Goal: Task Accomplishment & Management: Manage account settings

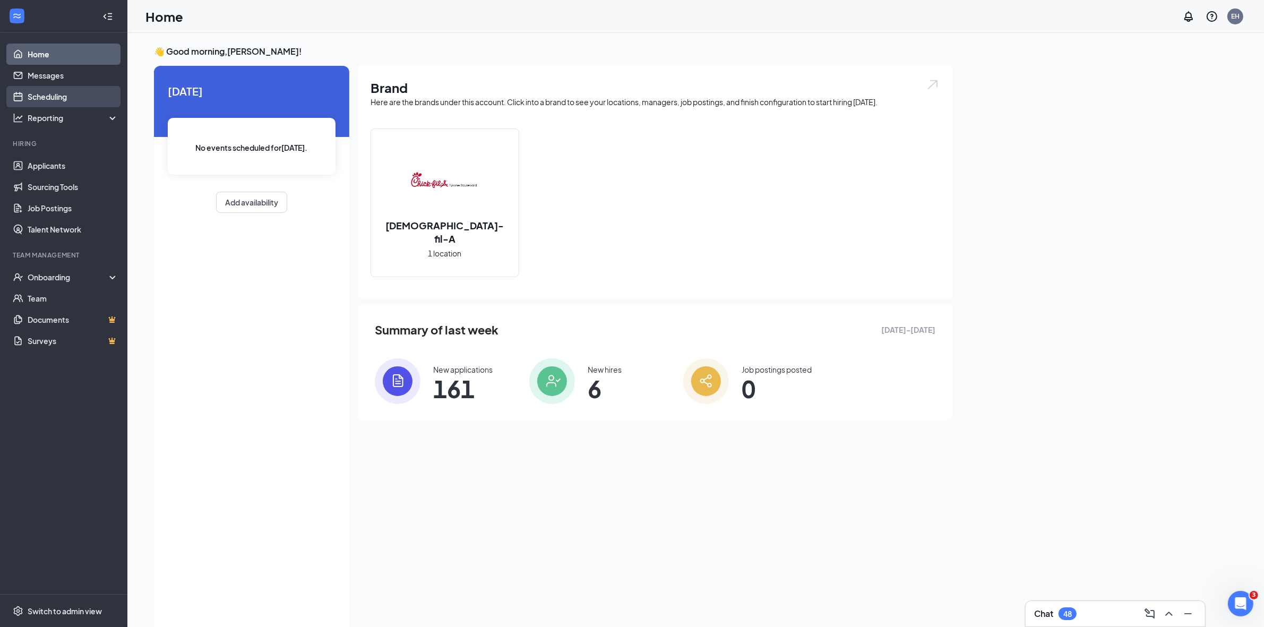
click at [53, 99] on link "Scheduling" at bounding box center [73, 96] width 91 height 21
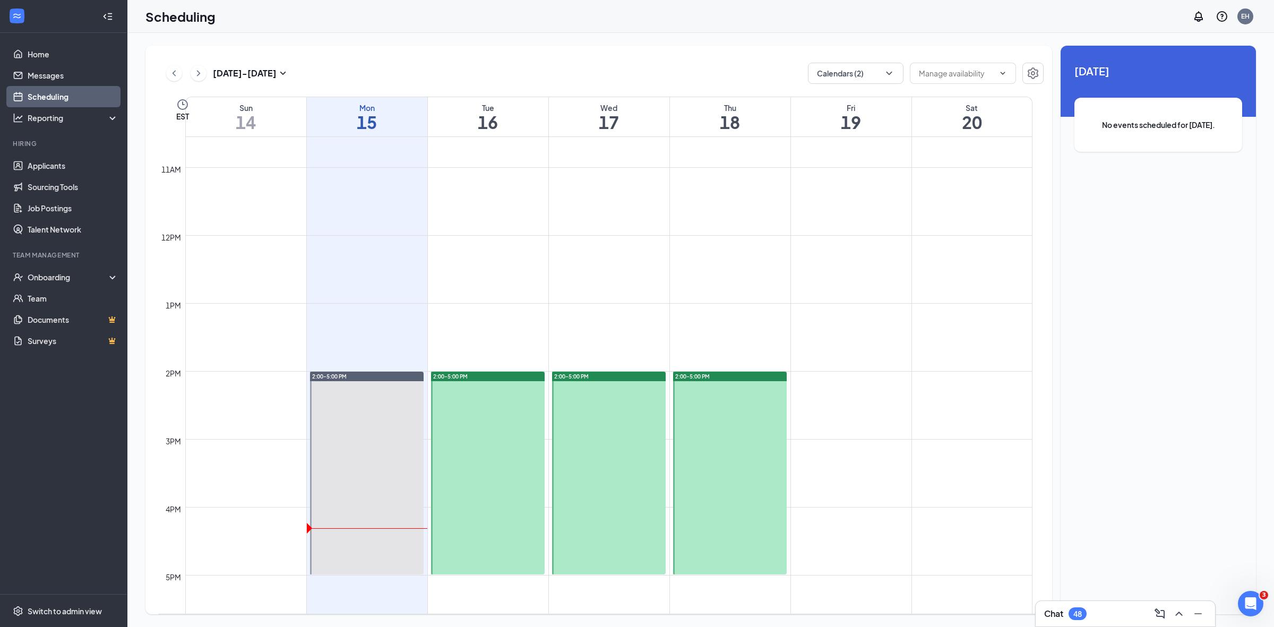
scroll to position [389, 0]
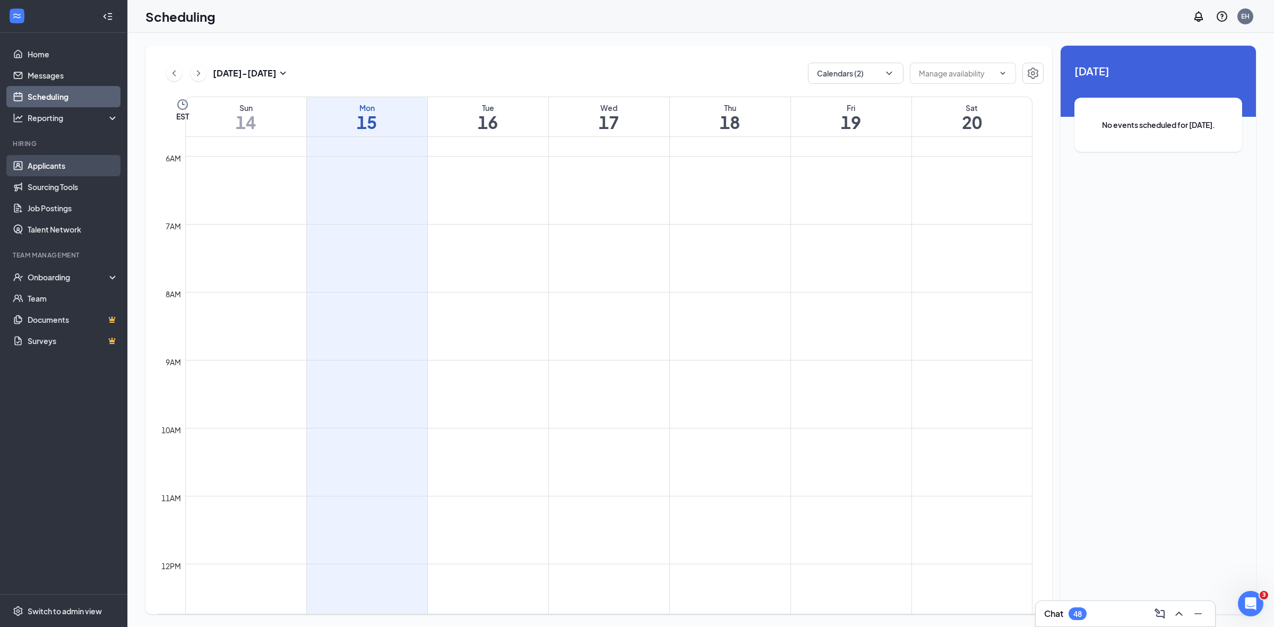
click at [59, 165] on link "Applicants" at bounding box center [73, 165] width 91 height 21
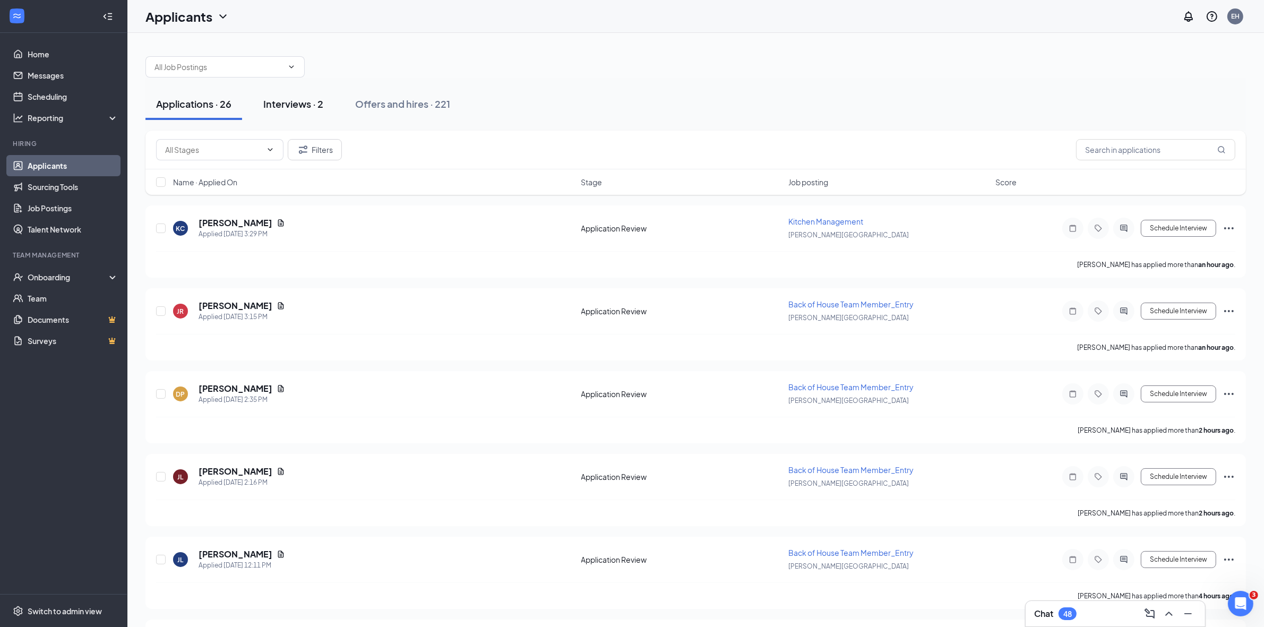
click at [299, 105] on div "Interviews · 2" at bounding box center [293, 103] width 60 height 13
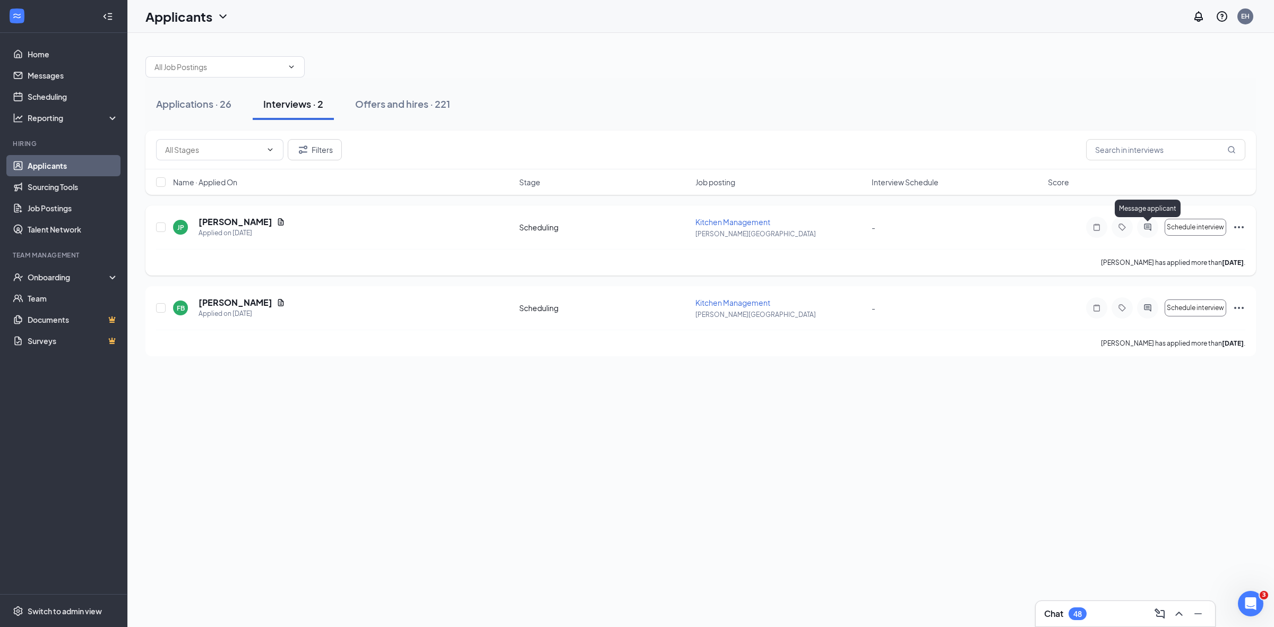
click at [1150, 227] on icon "ActiveChat" at bounding box center [1147, 226] width 7 height 7
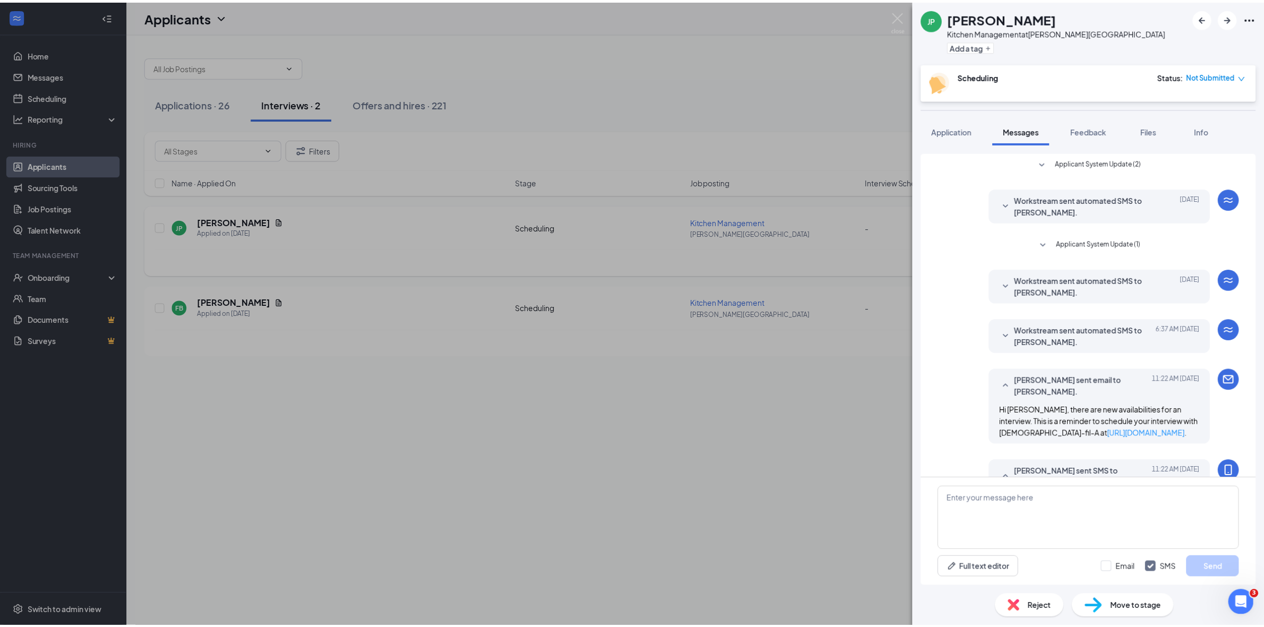
scroll to position [46, 0]
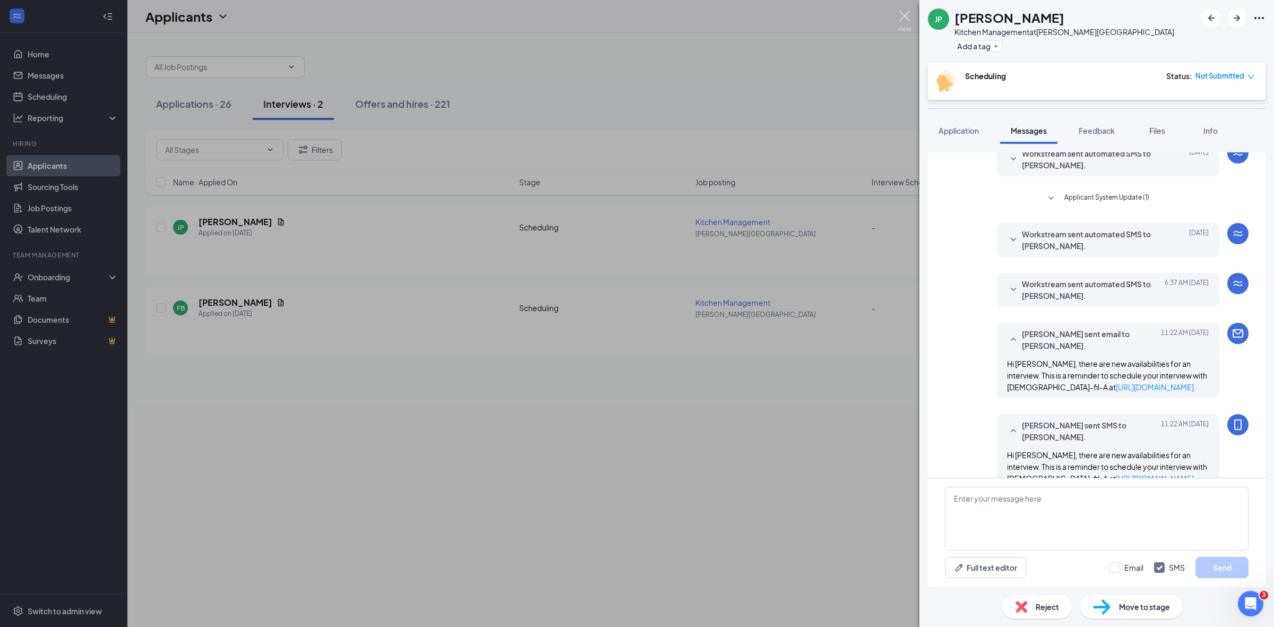
click at [904, 13] on img at bounding box center [904, 21] width 13 height 21
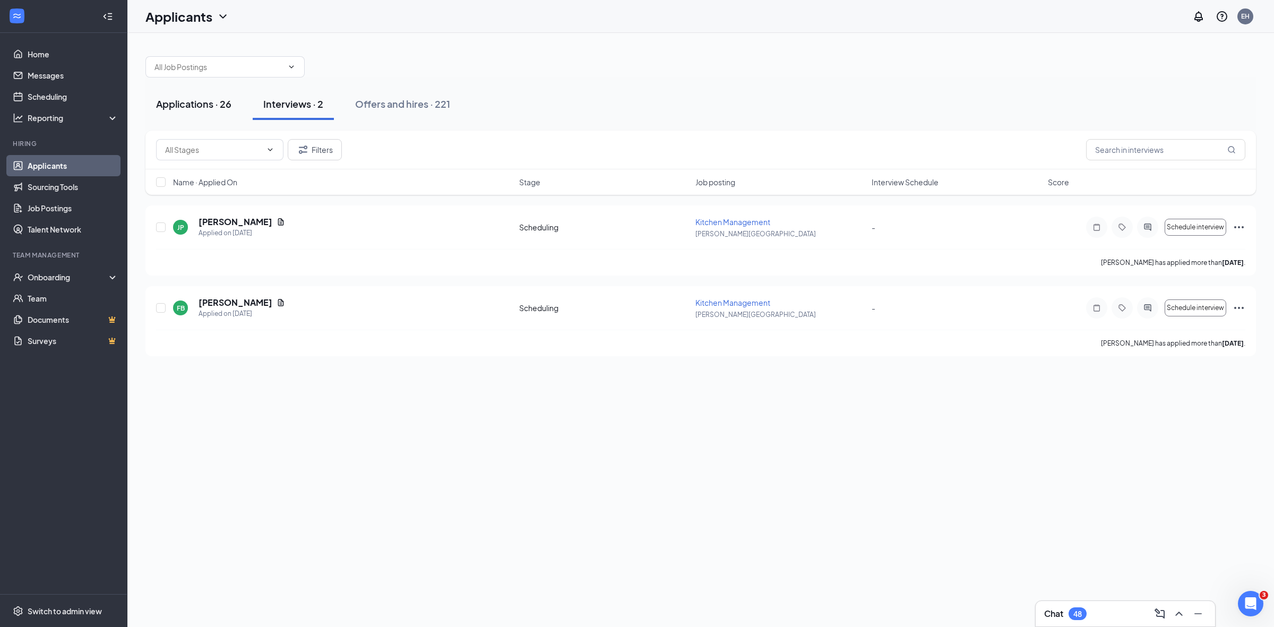
click at [197, 102] on div "Applications · 26" at bounding box center [193, 103] width 75 height 13
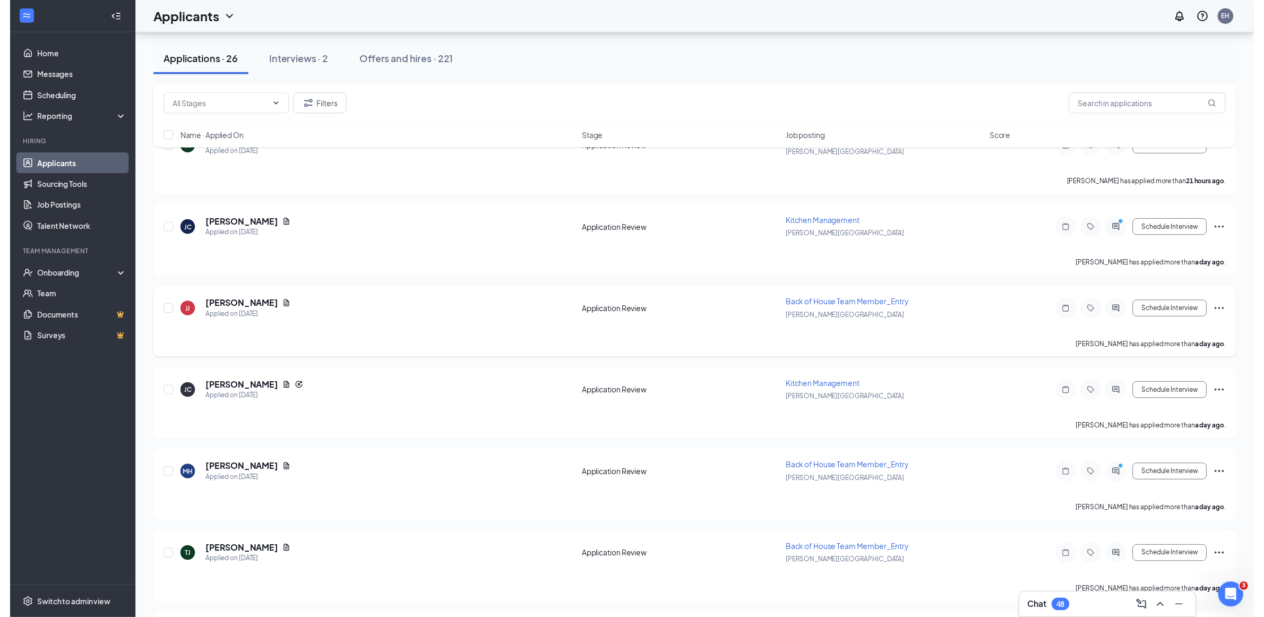
scroll to position [1269, 0]
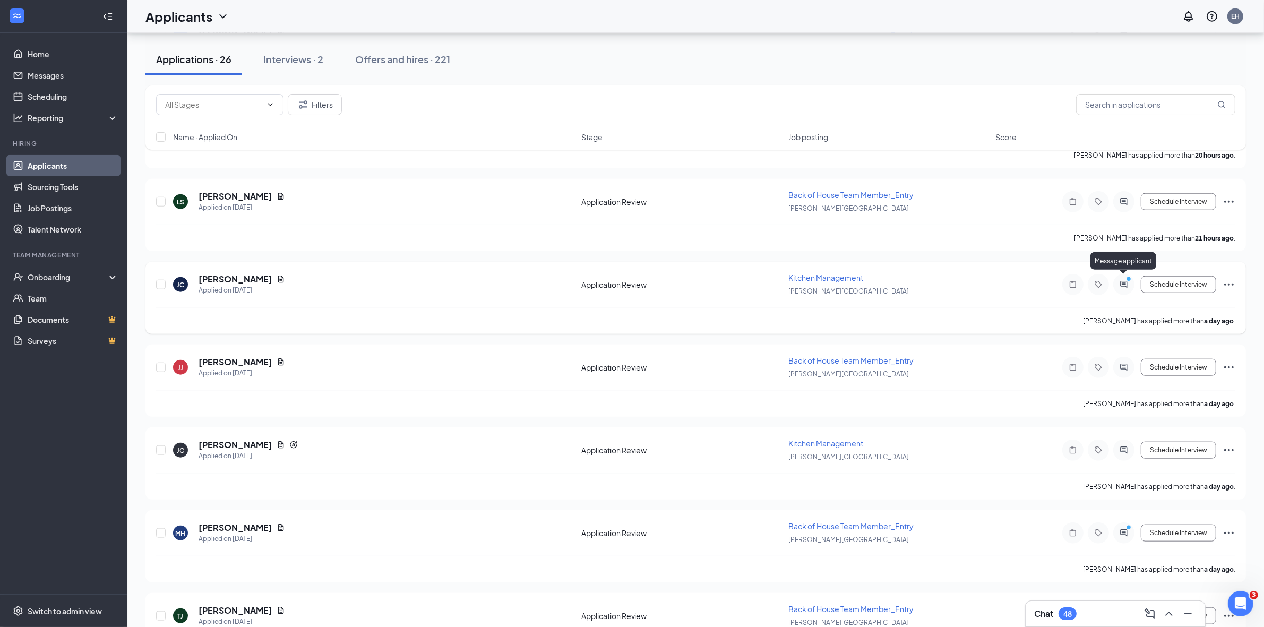
click at [1123, 280] on icon "ActiveChat" at bounding box center [1123, 284] width 13 height 8
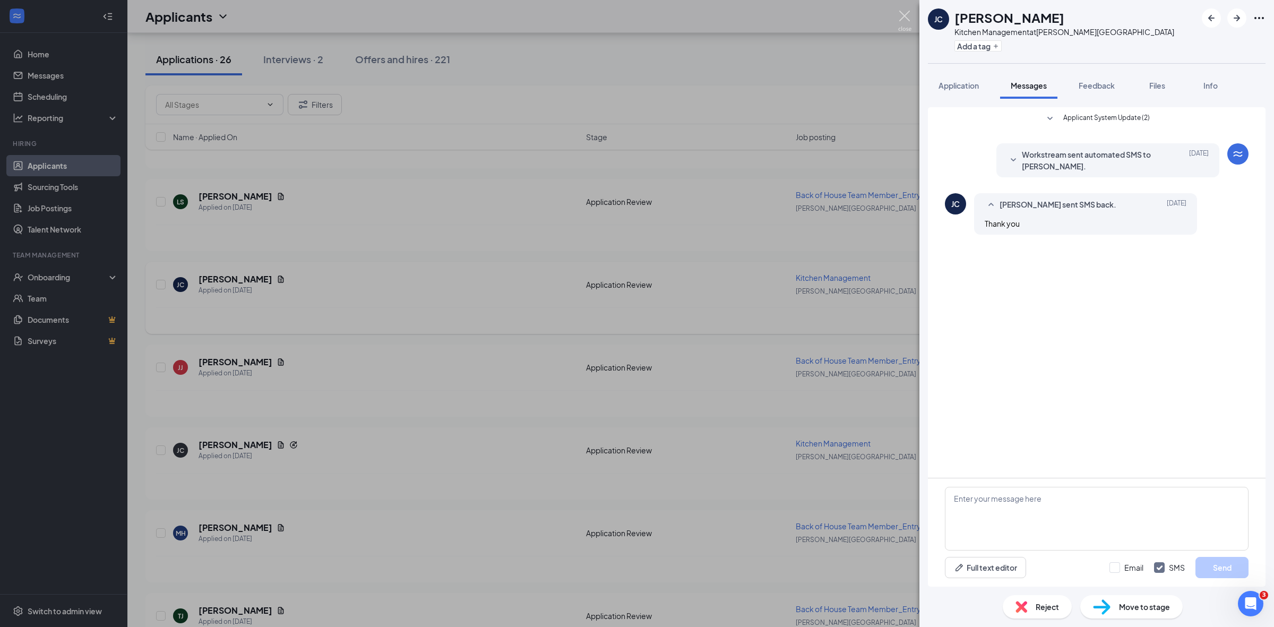
click at [904, 13] on img at bounding box center [904, 21] width 13 height 21
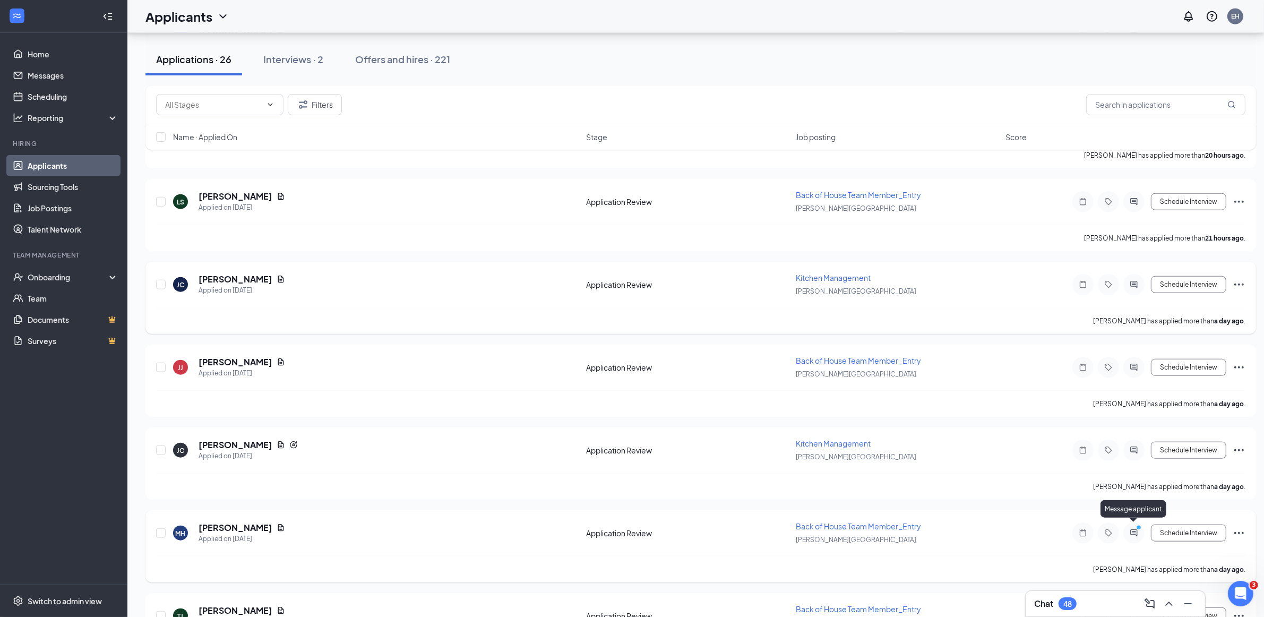
click at [1136, 526] on icon "PrimaryDot" at bounding box center [1140, 528] width 13 height 8
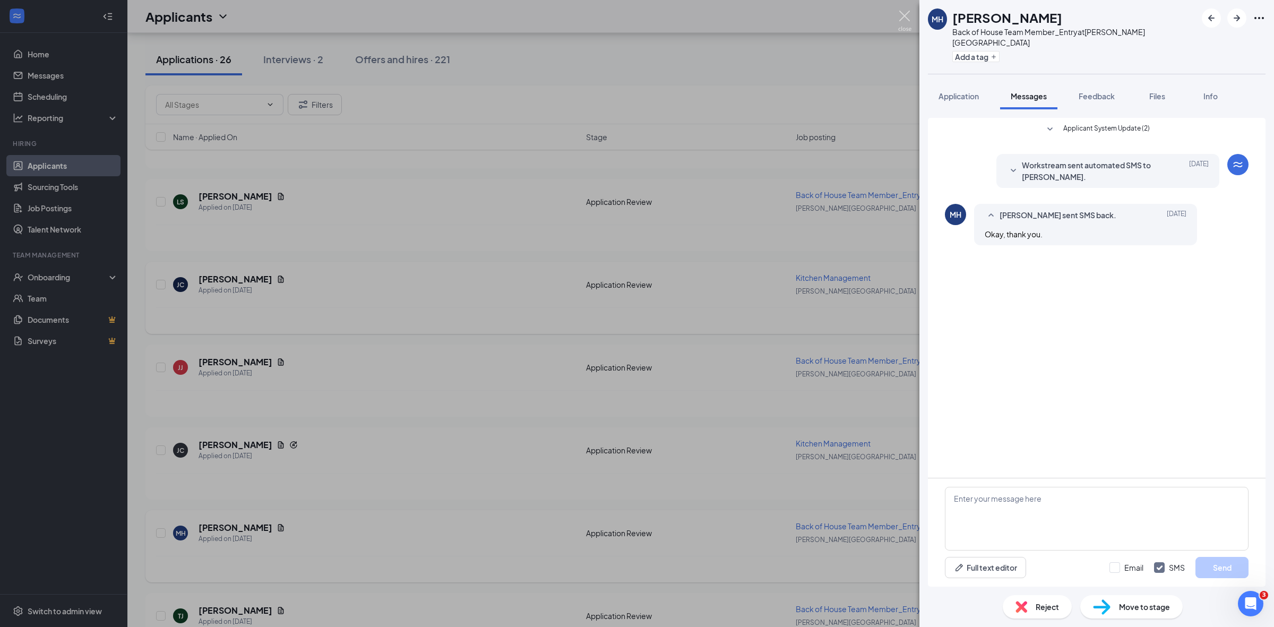
click at [901, 13] on img at bounding box center [904, 21] width 13 height 21
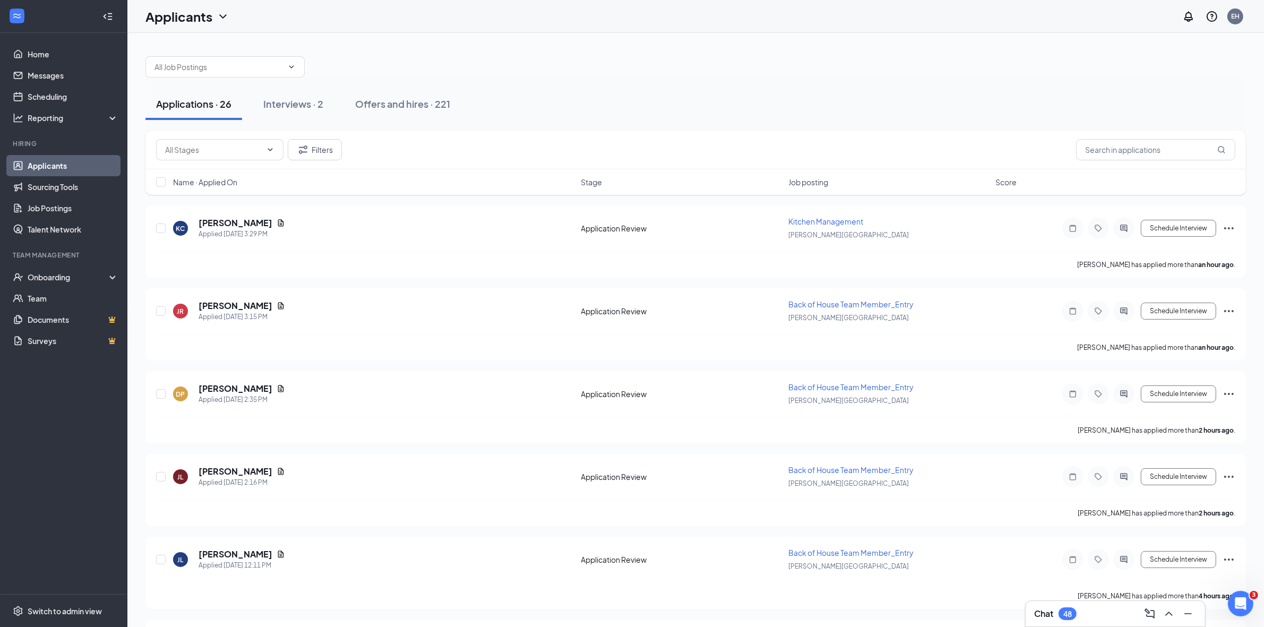
click at [821, 182] on span "Job posting" at bounding box center [808, 182] width 40 height 11
click at [55, 96] on link "Scheduling" at bounding box center [73, 96] width 91 height 21
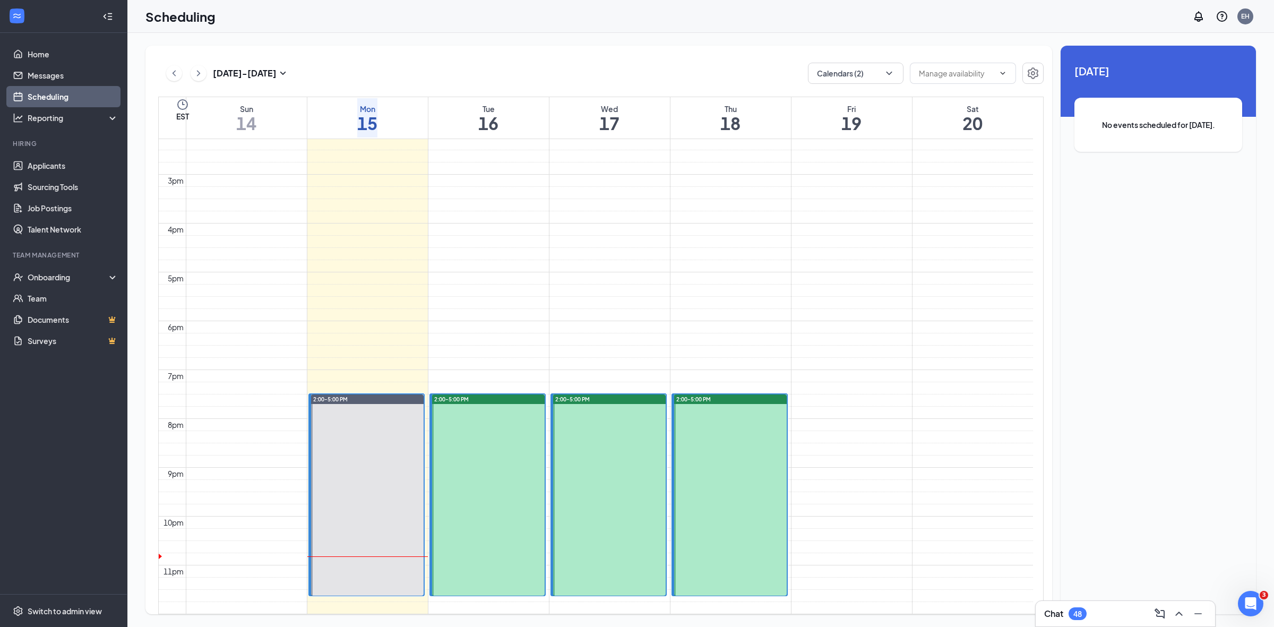
scroll to position [521, 0]
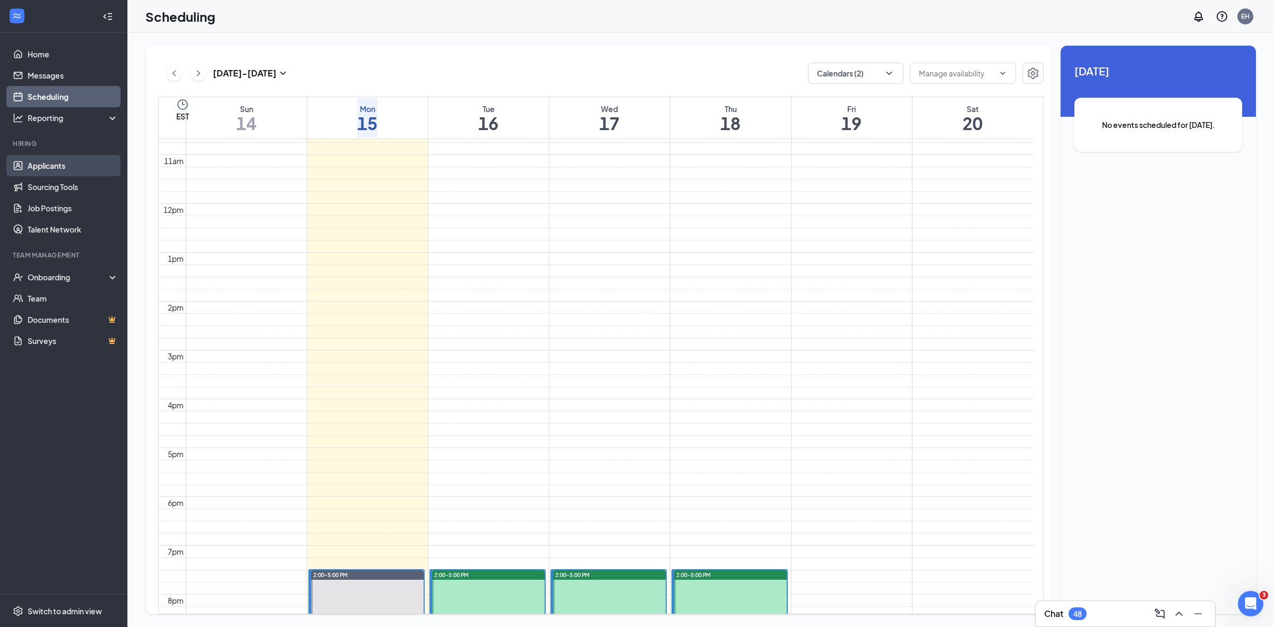
click at [45, 163] on link "Applicants" at bounding box center [73, 165] width 91 height 21
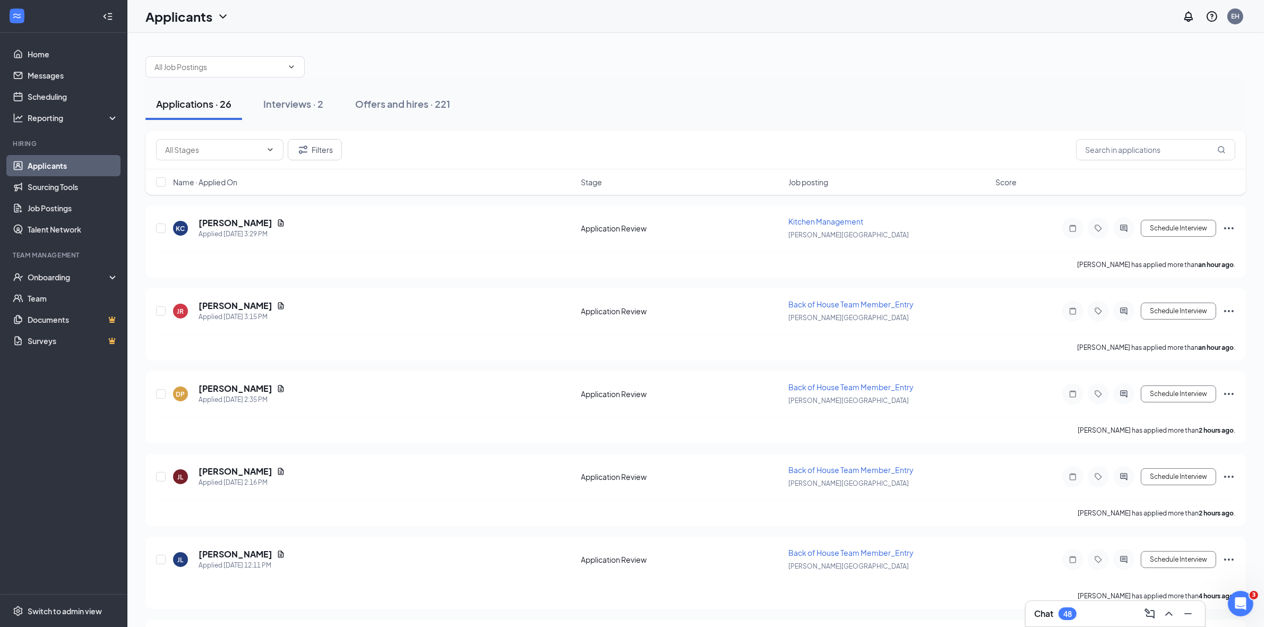
click at [816, 182] on span "Job posting" at bounding box center [808, 182] width 40 height 11
click at [228, 223] on h5 "[PERSON_NAME]" at bounding box center [236, 223] width 74 height 12
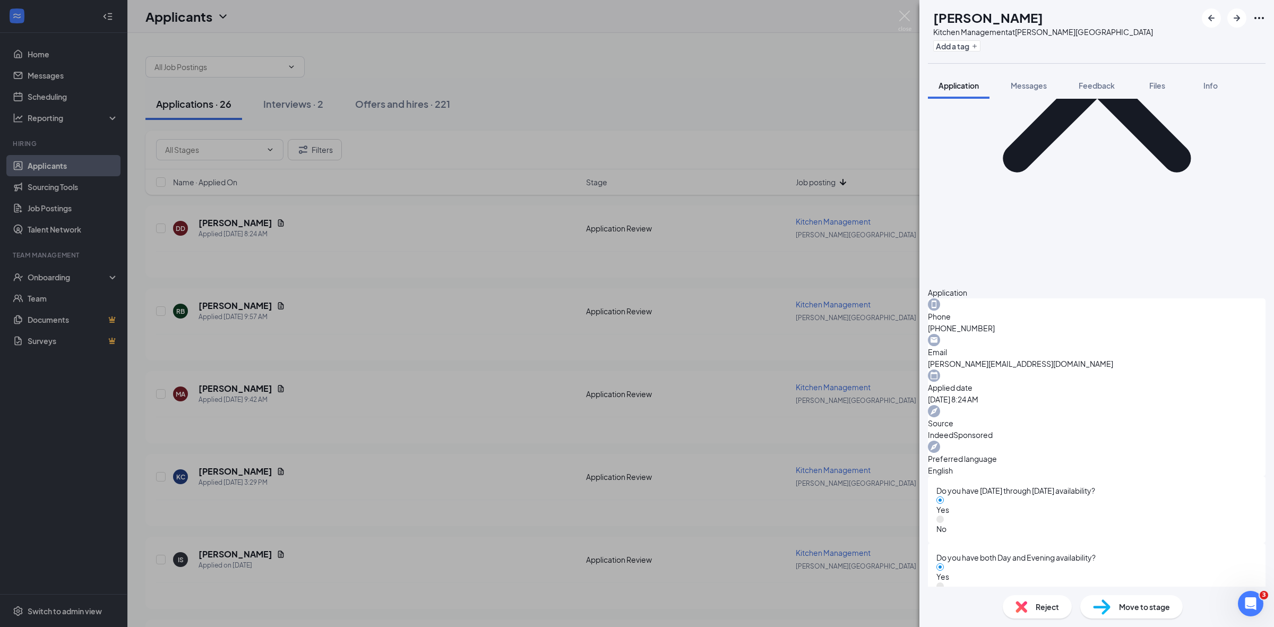
scroll to position [229, 0]
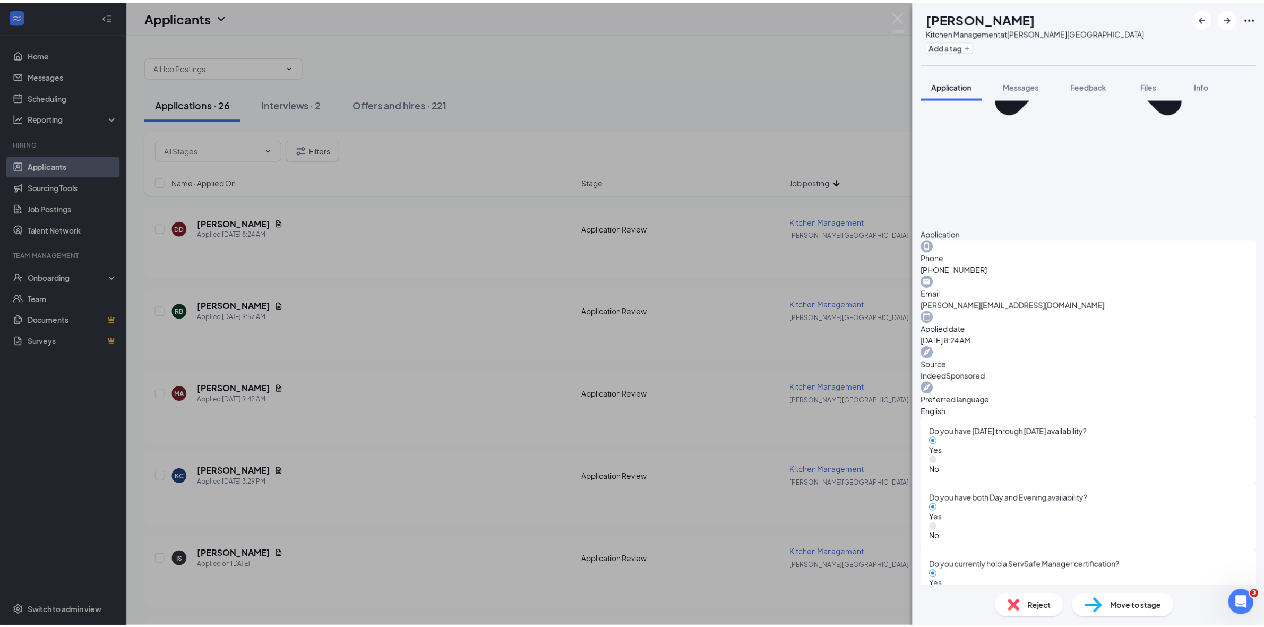
scroll to position [224, 0]
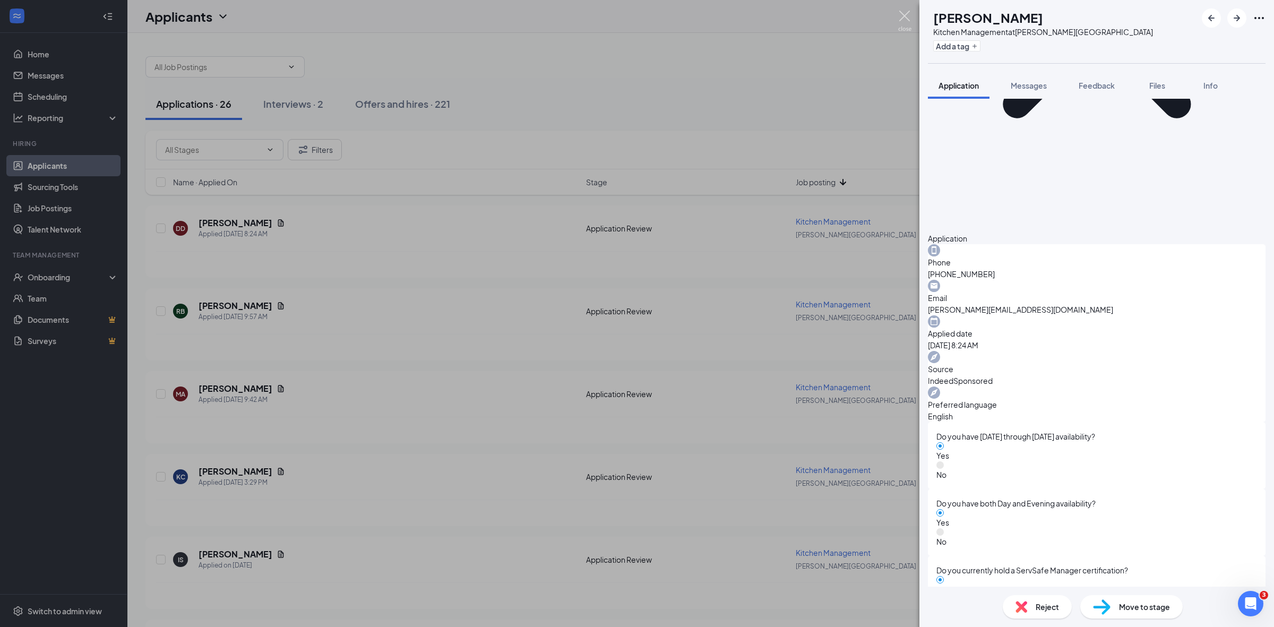
click at [905, 12] on img at bounding box center [904, 21] width 13 height 21
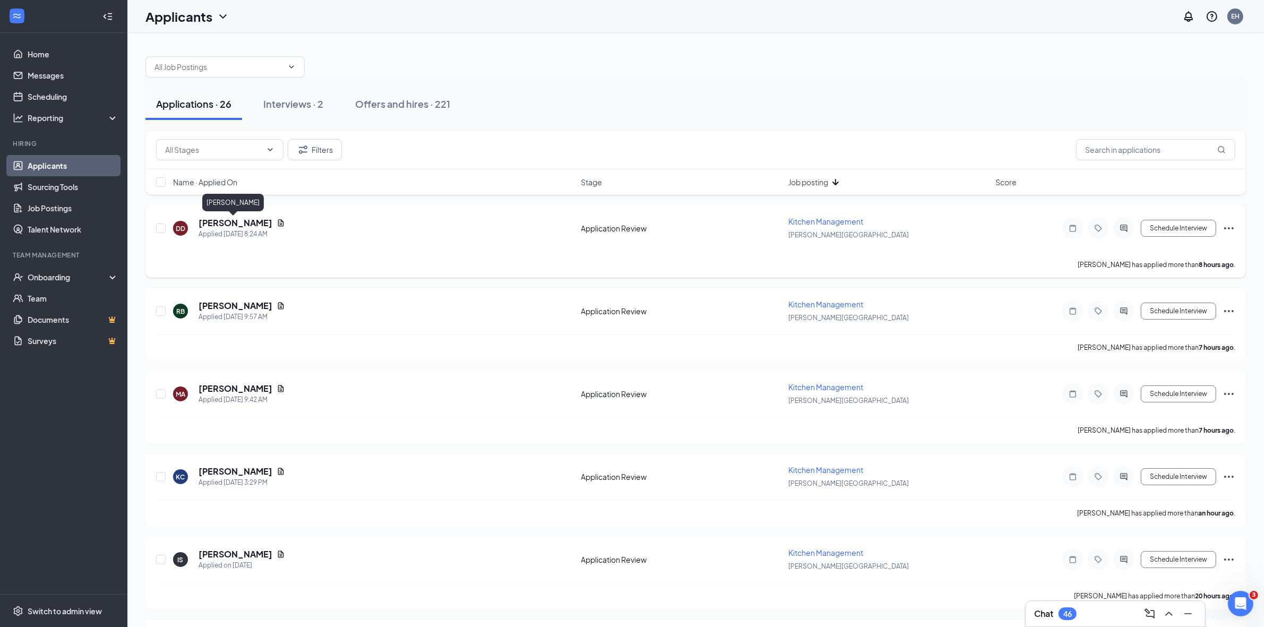
click at [237, 220] on h5 "[PERSON_NAME]" at bounding box center [236, 223] width 74 height 12
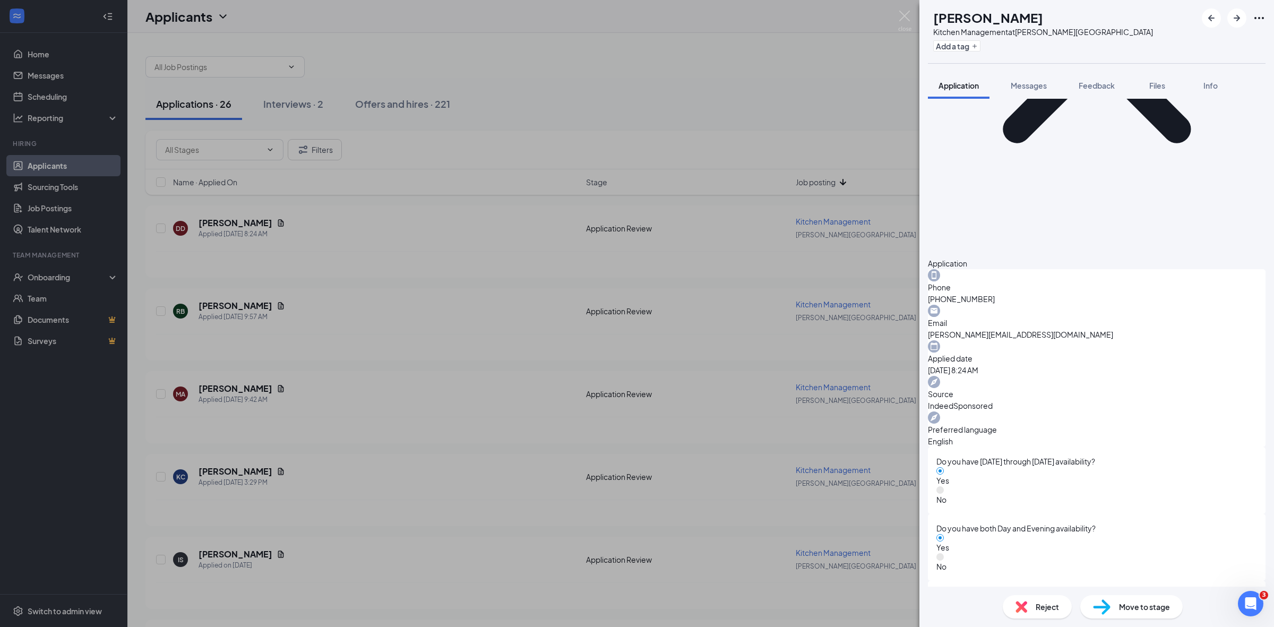
scroll to position [229, 0]
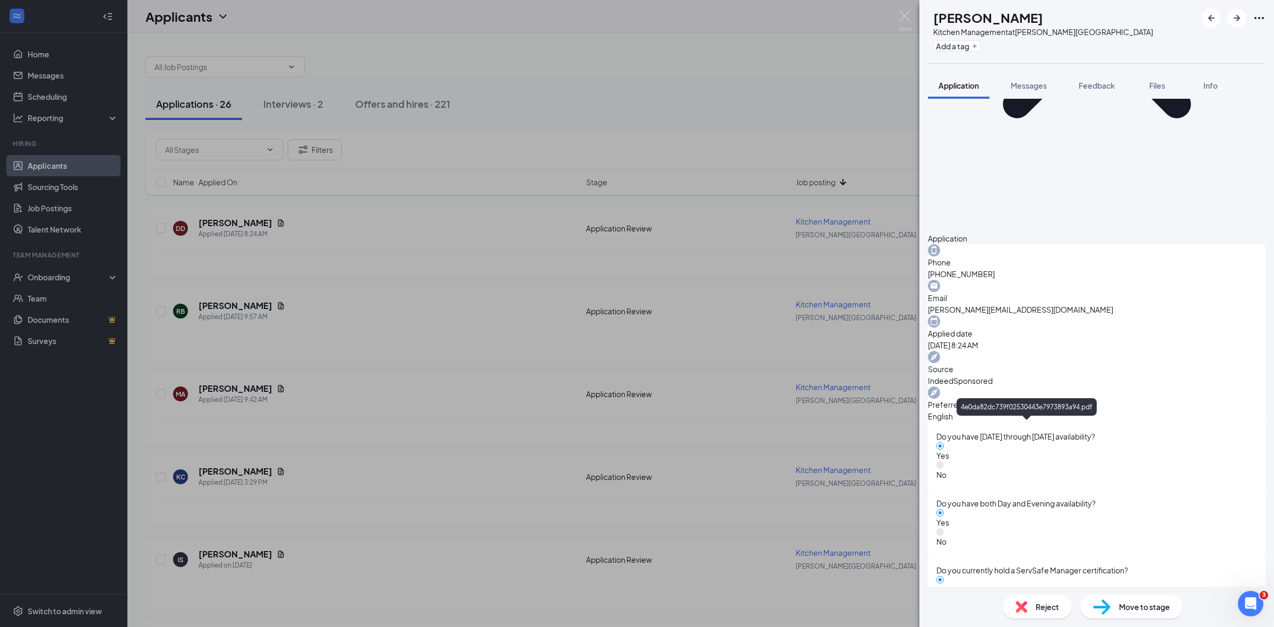
click at [1035, 609] on div "Reject" at bounding box center [1037, 606] width 69 height 23
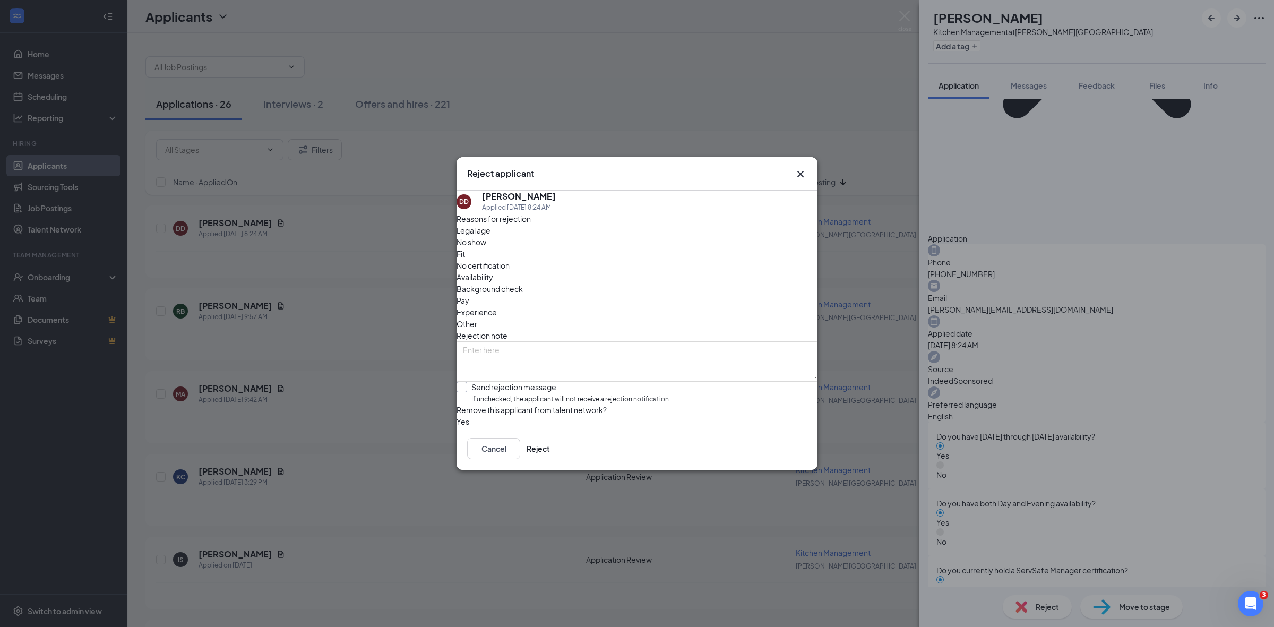
click at [474, 382] on input "Send rejection message If unchecked, the applicant will not receive a rejection…" at bounding box center [564, 393] width 214 height 23
checkbox input "true"
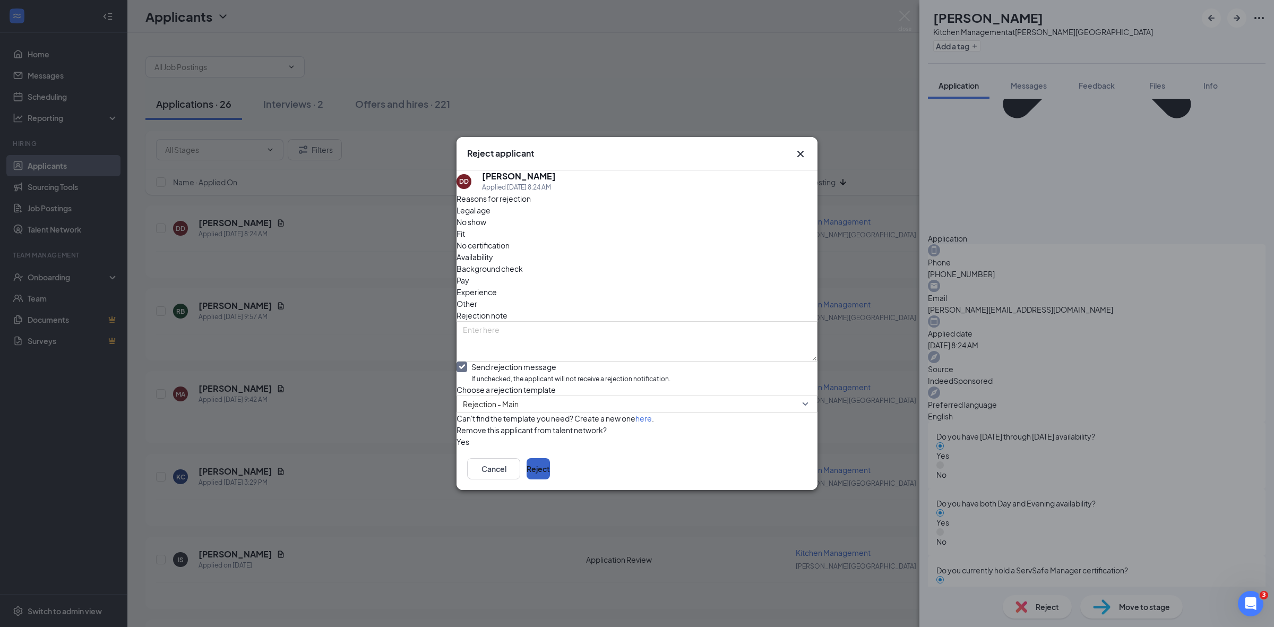
click at [550, 479] on button "Reject" at bounding box center [538, 468] width 23 height 21
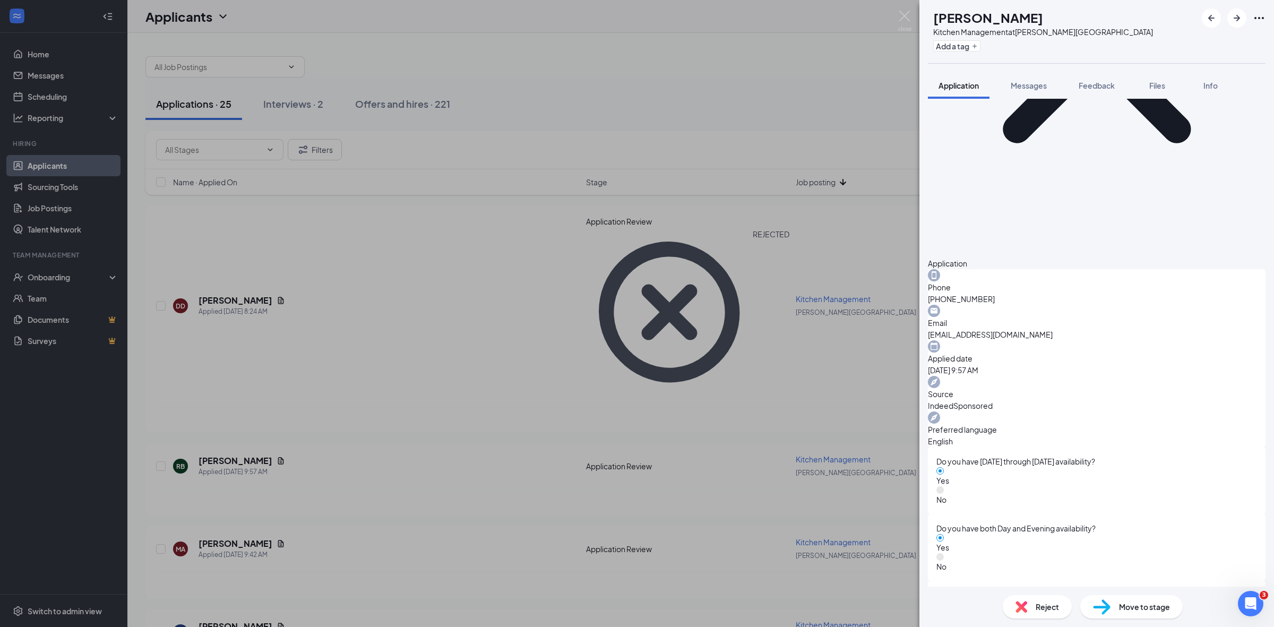
scroll to position [229, 0]
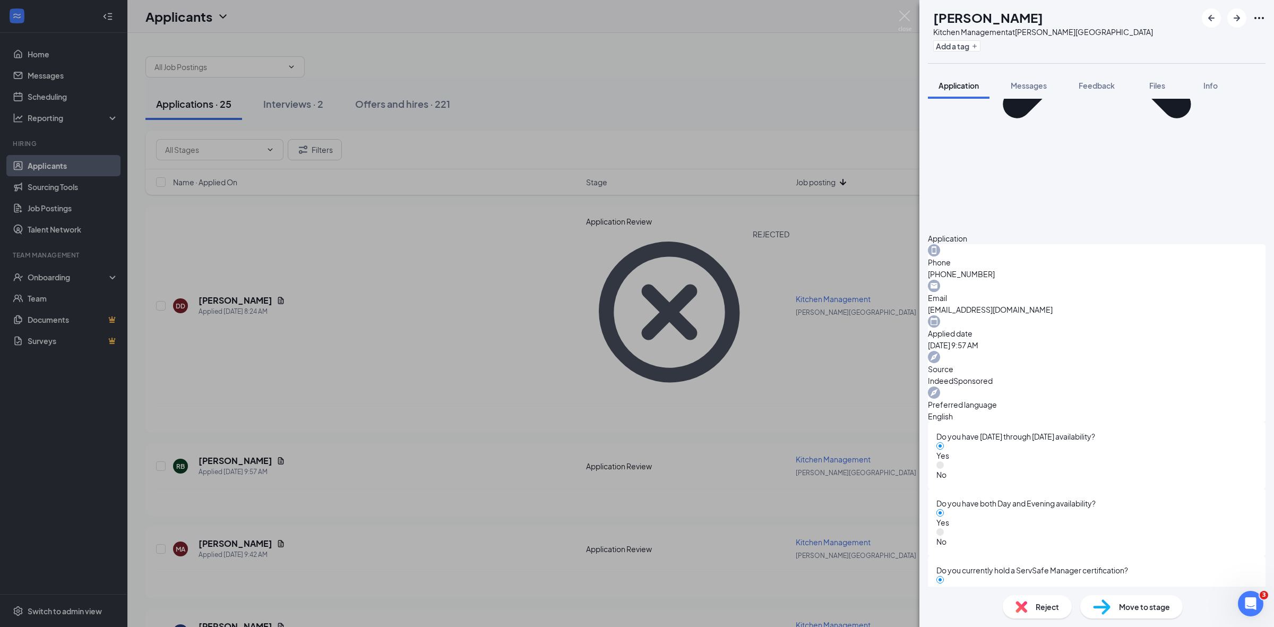
click at [1044, 608] on span "Reject" at bounding box center [1047, 607] width 23 height 12
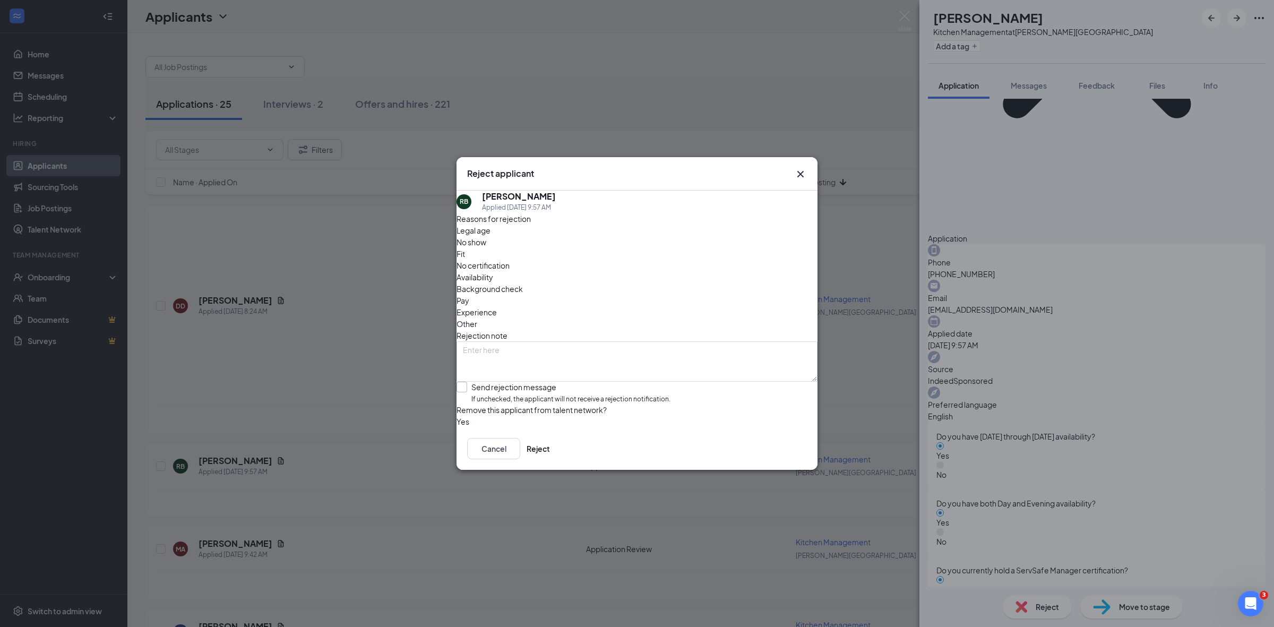
click at [468, 366] on div "RB [PERSON_NAME] Applied [DATE] 9:57 AM Reasons for rejection Legal age No show…" at bounding box center [637, 309] width 361 height 237
click at [474, 382] on input "Send rejection message If unchecked, the applicant will not receive a rejection…" at bounding box center [564, 393] width 214 height 23
checkbox input "true"
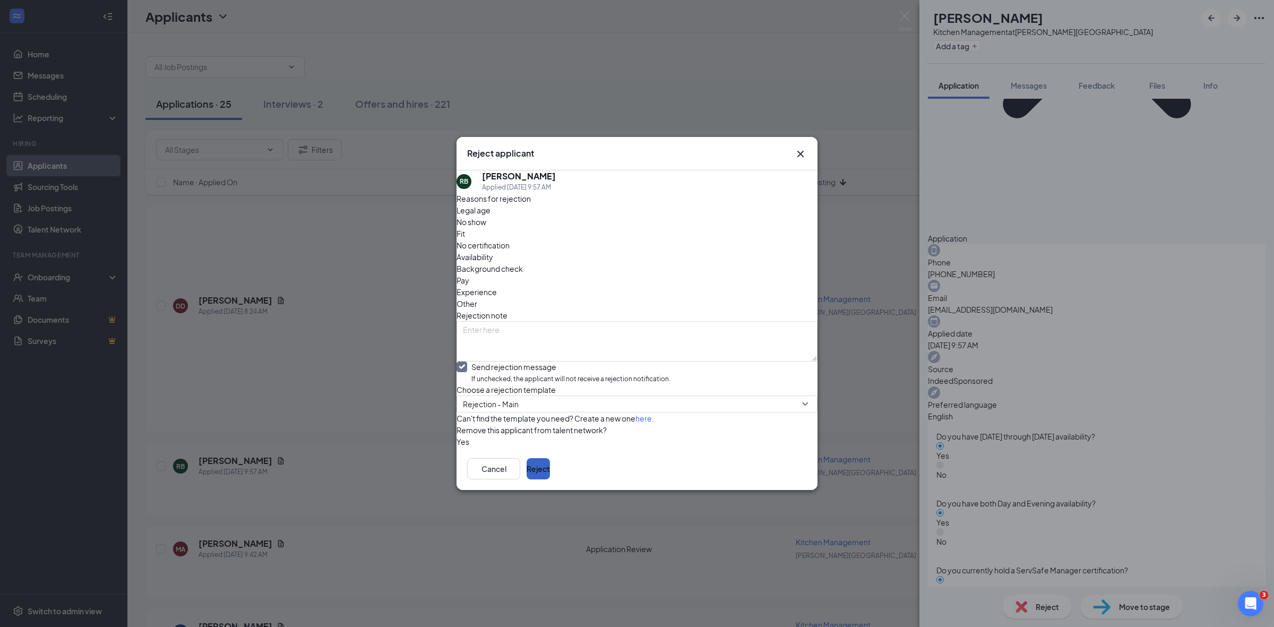
click at [550, 479] on button "Reject" at bounding box center [538, 468] width 23 height 21
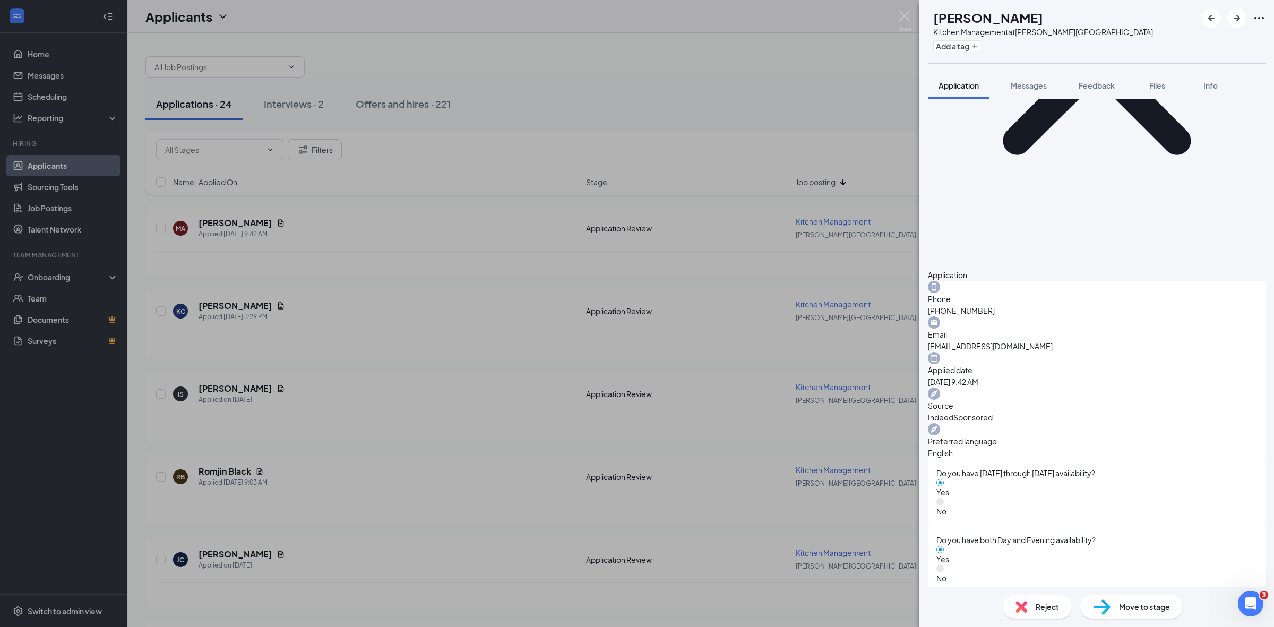
scroll to position [229, 0]
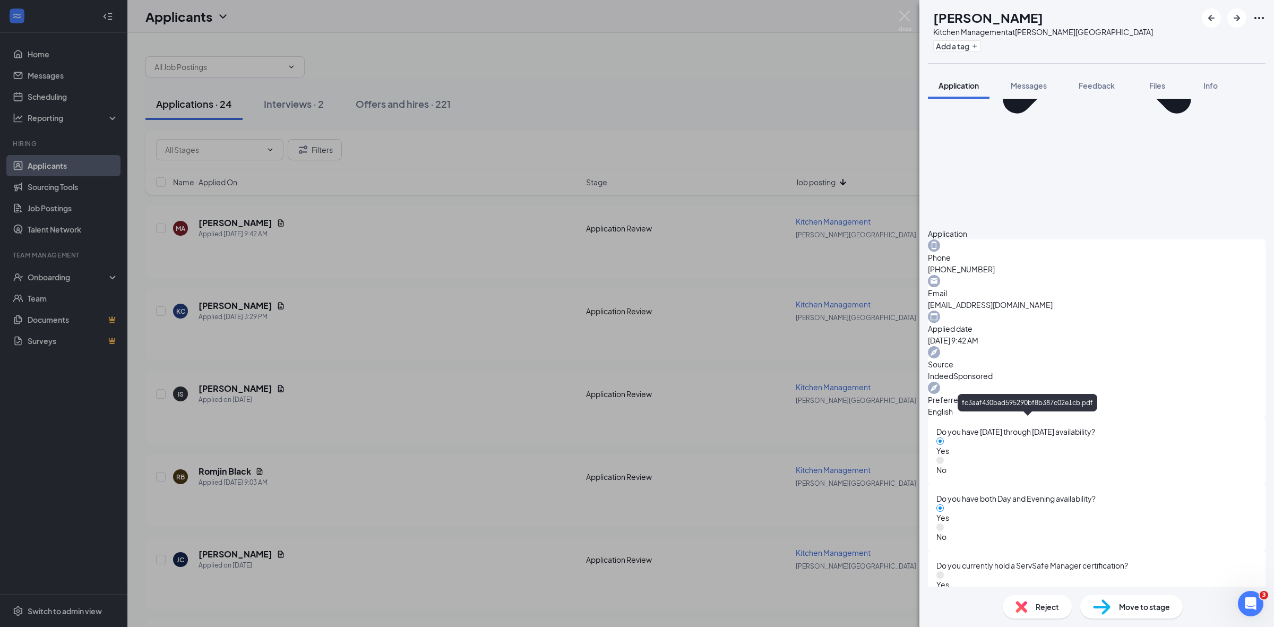
click at [1151, 608] on span "Move to stage" at bounding box center [1144, 607] width 51 height 12
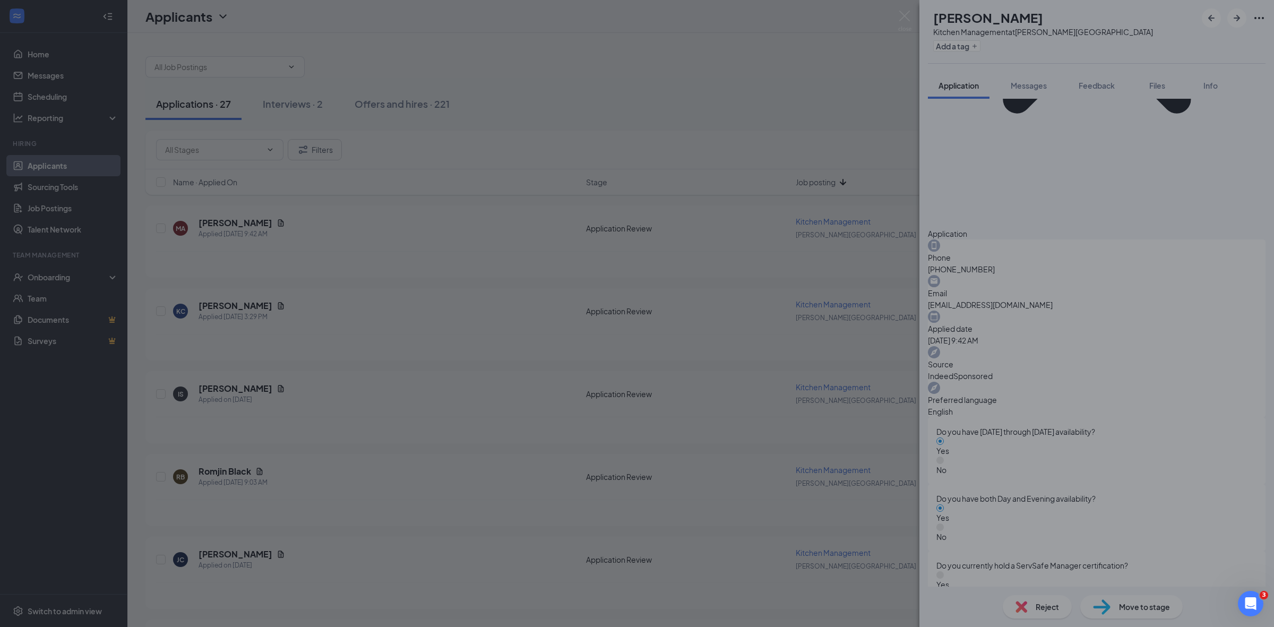
scroll to position [224, 0]
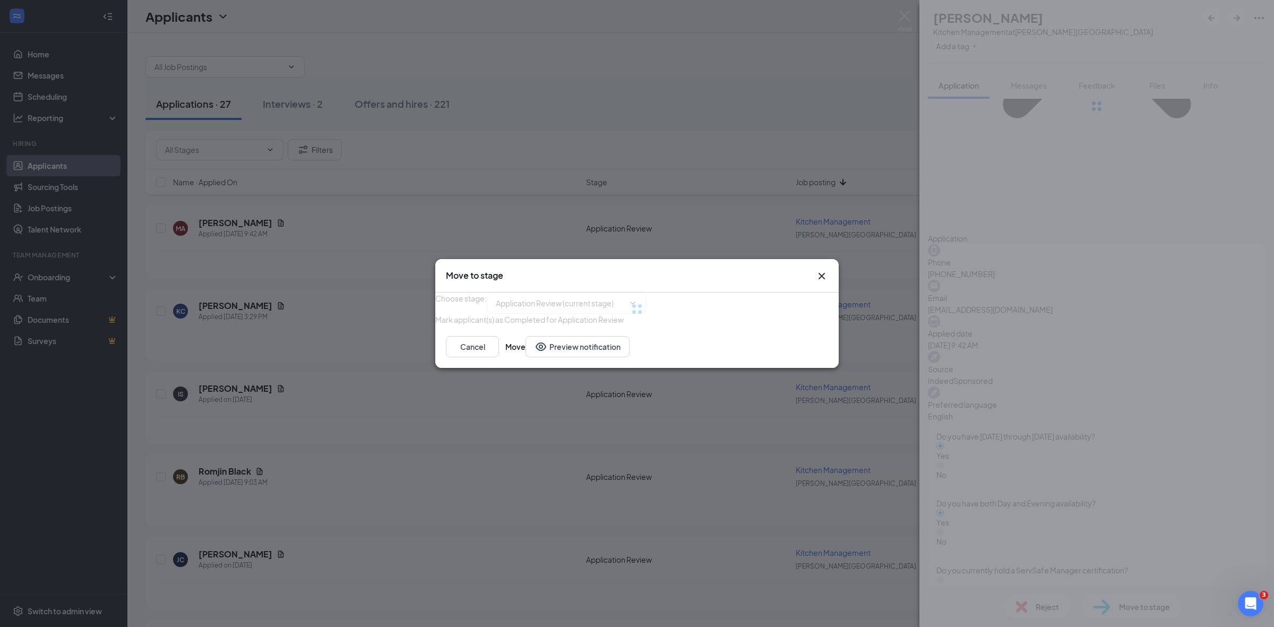
type input "Scheduling (next stage)"
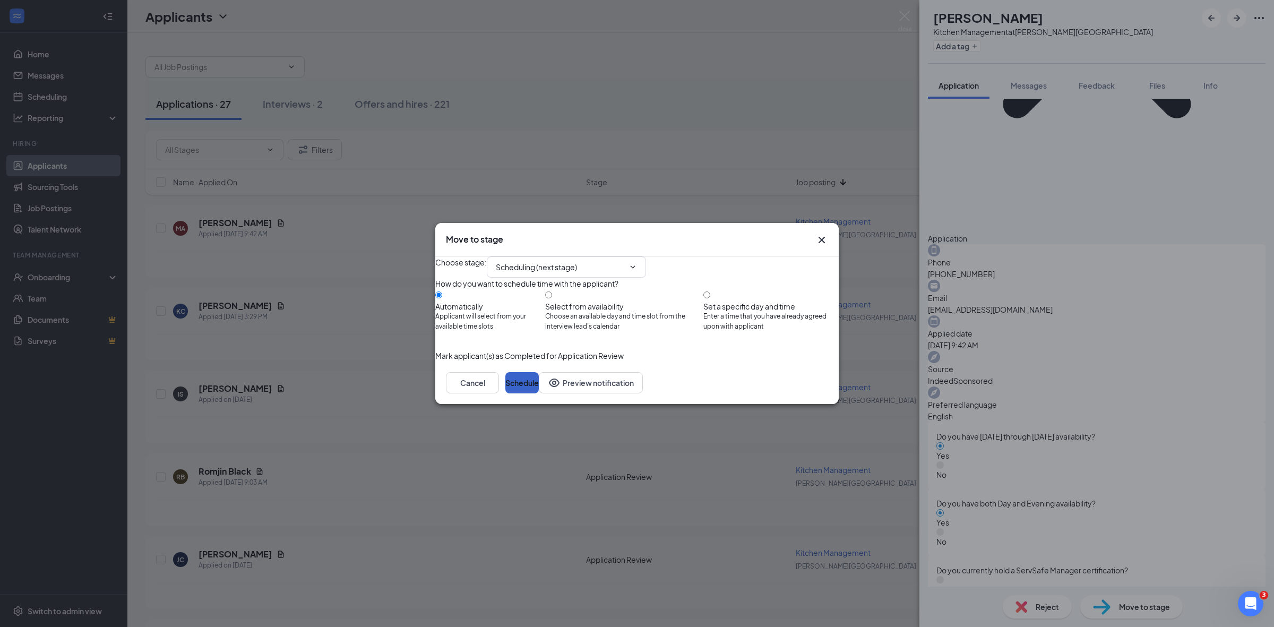
click at [539, 393] on button "Schedule" at bounding box center [521, 382] width 33 height 21
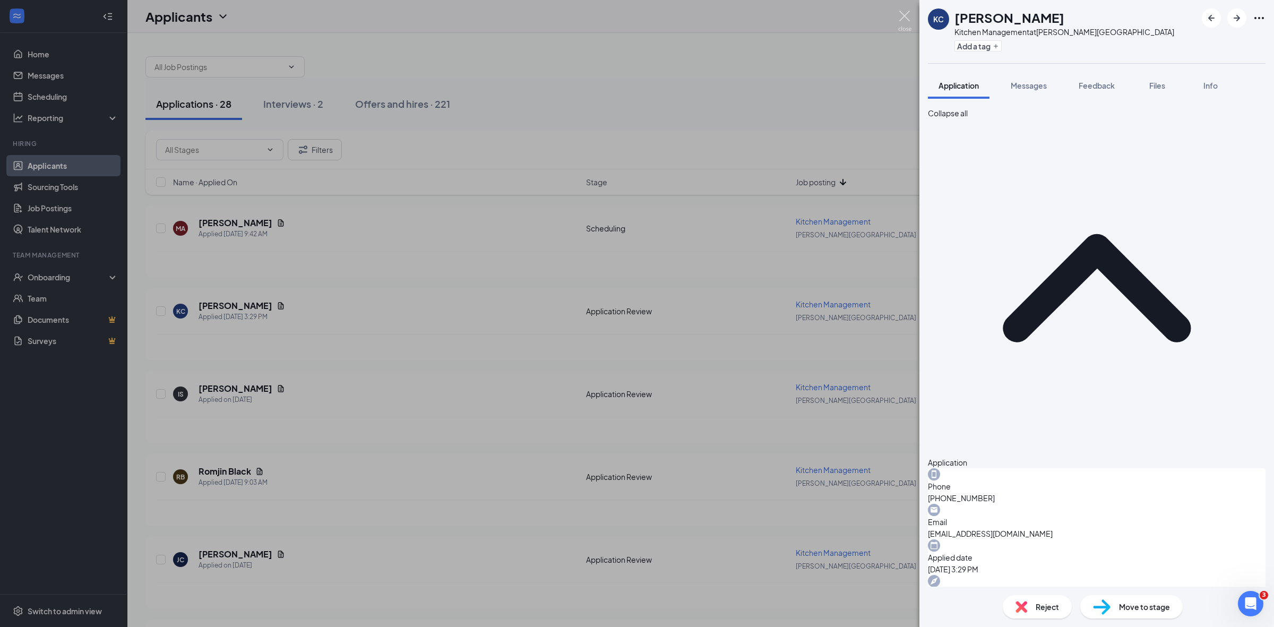
click at [908, 12] on img at bounding box center [904, 21] width 13 height 21
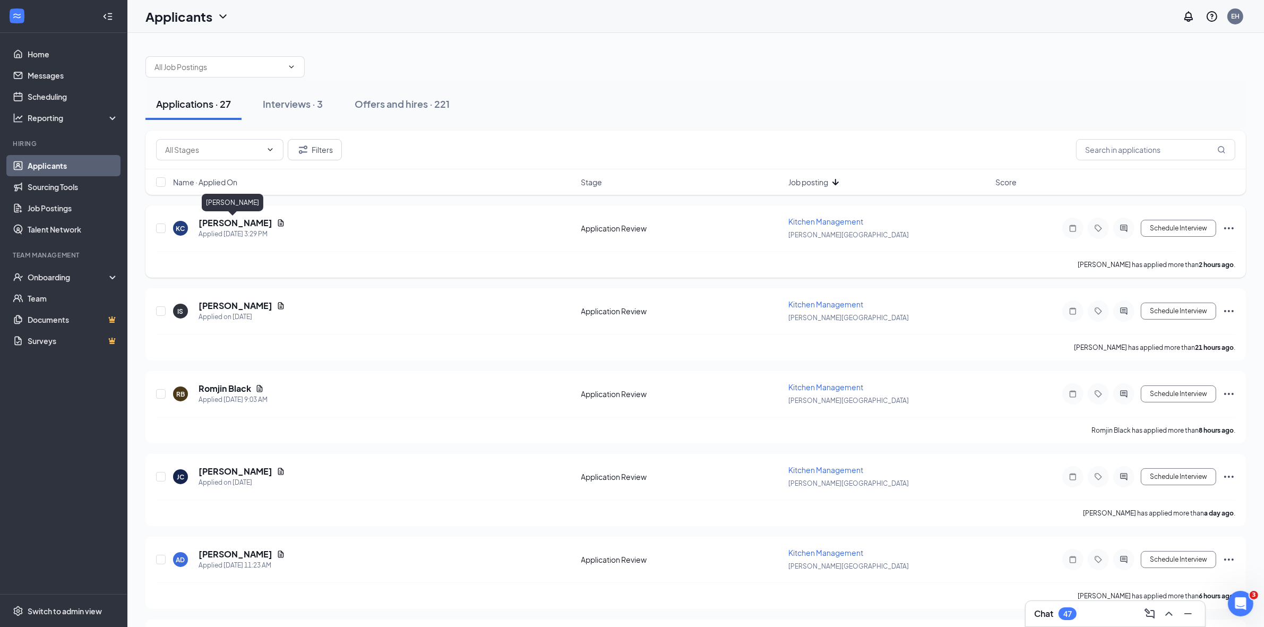
click at [231, 221] on h5 "[PERSON_NAME]" at bounding box center [236, 223] width 74 height 12
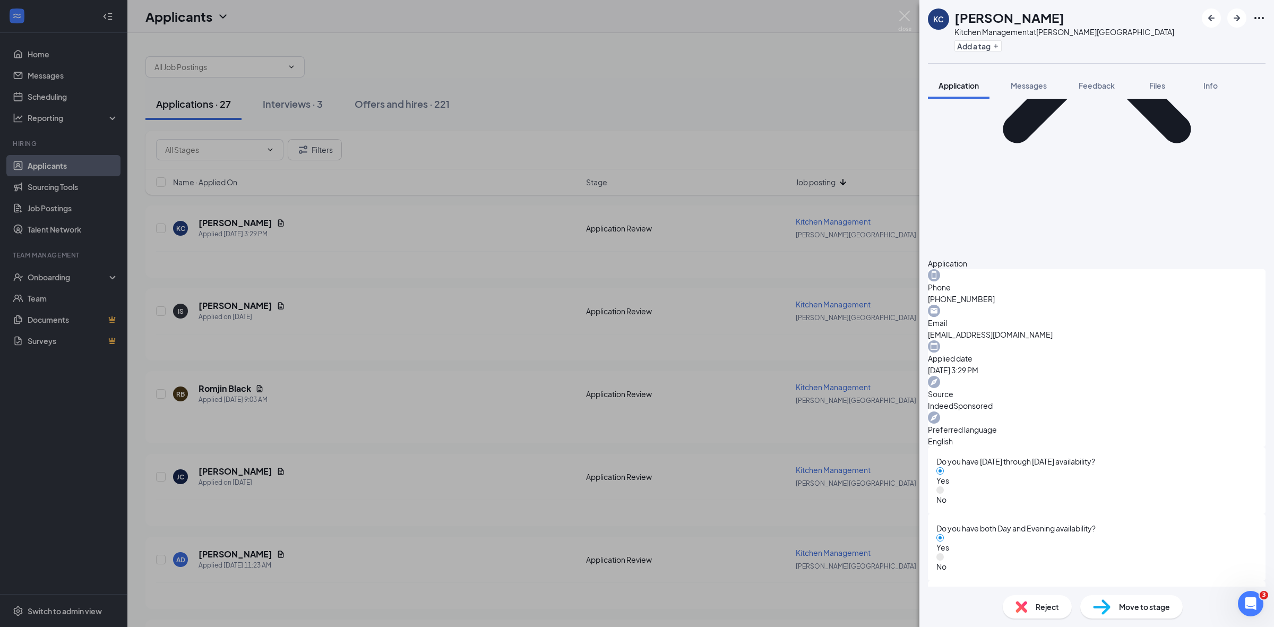
scroll to position [229, 0]
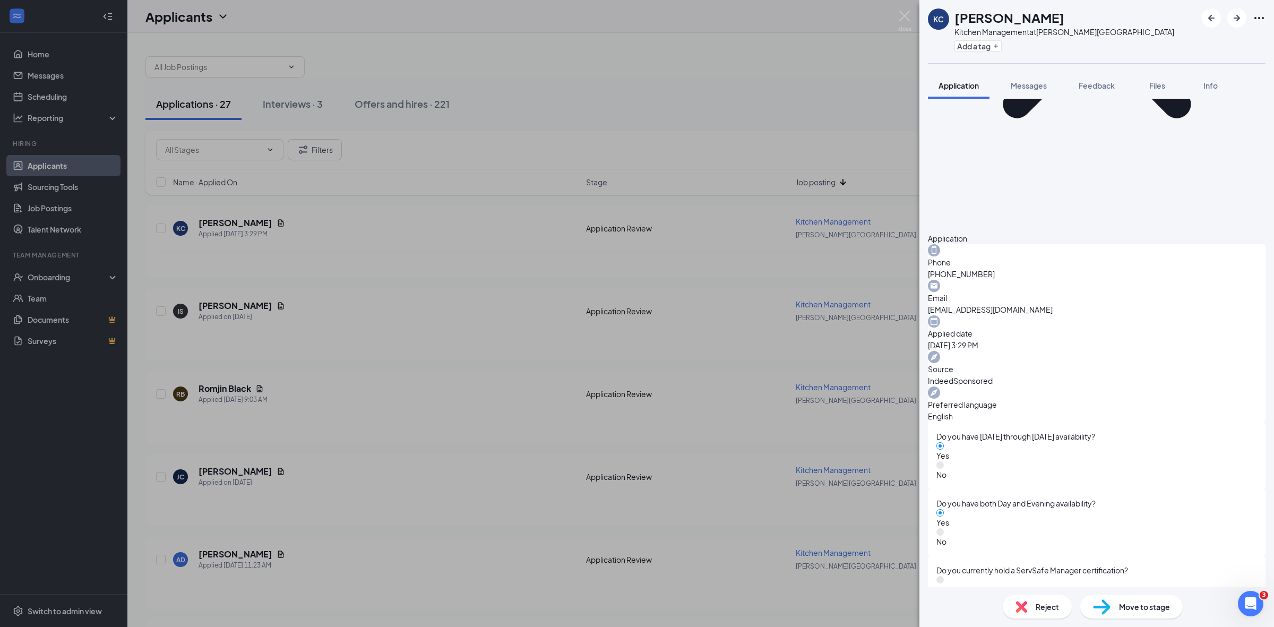
click at [1044, 605] on span "Reject" at bounding box center [1047, 607] width 23 height 12
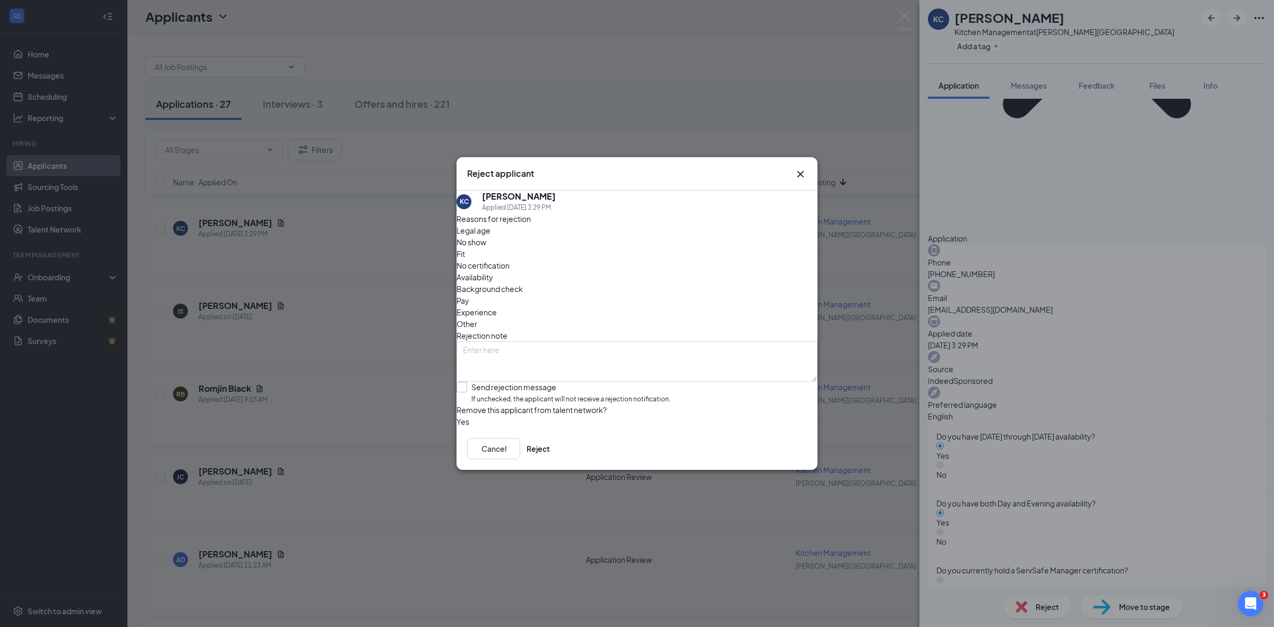
click at [471, 382] on input "Send rejection message If unchecked, the applicant will not receive a rejection…" at bounding box center [564, 393] width 214 height 23
checkbox input "true"
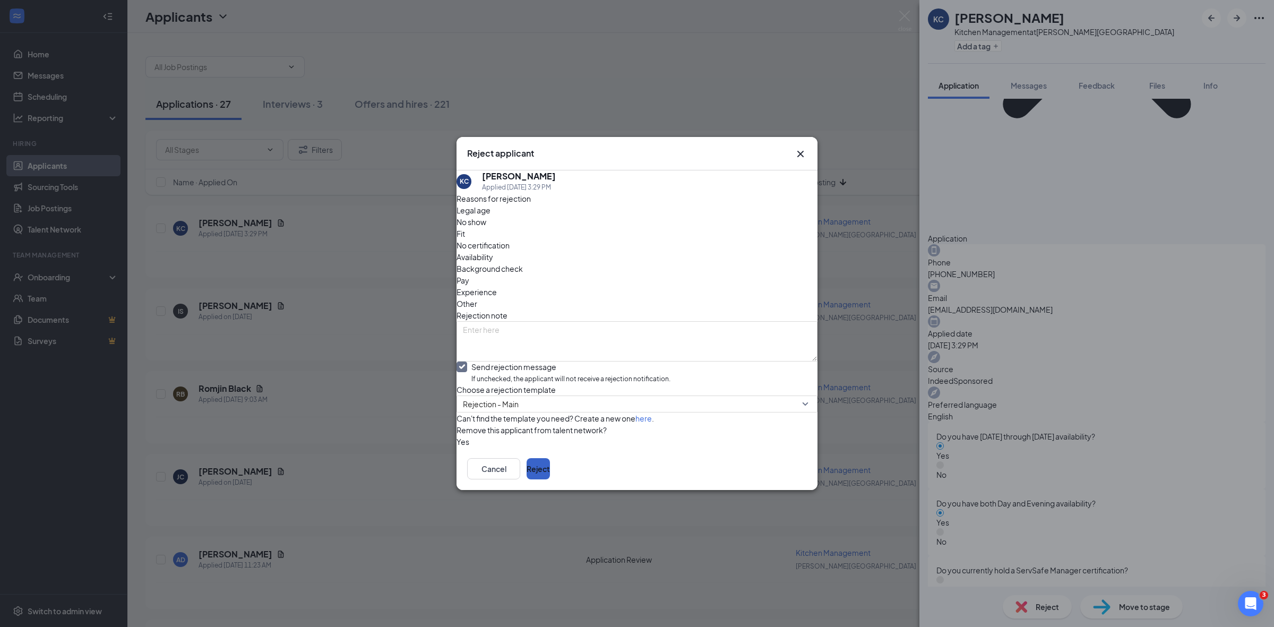
click at [550, 479] on button "Reject" at bounding box center [538, 468] width 23 height 21
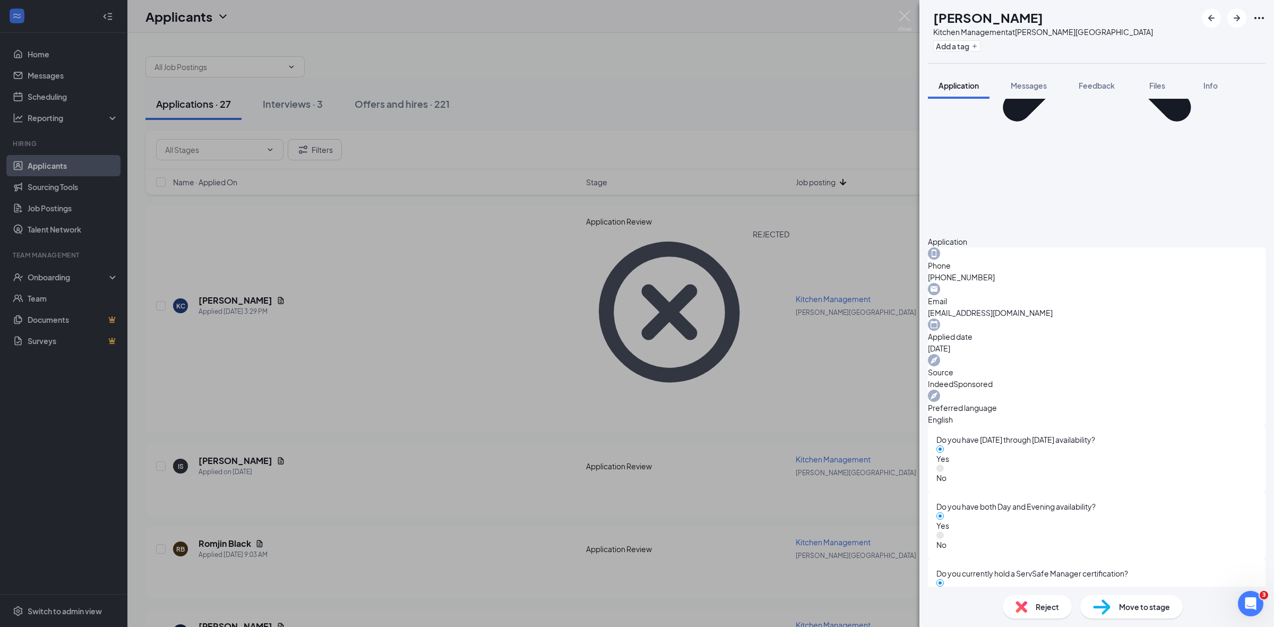
scroll to position [229, 0]
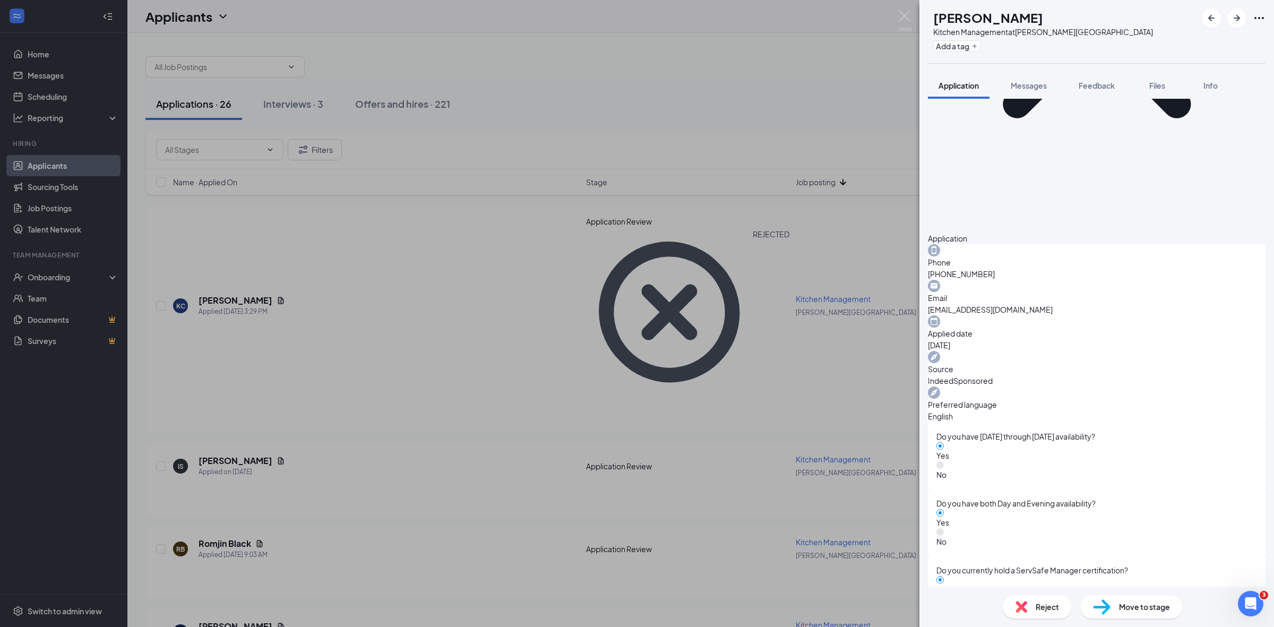
click at [1050, 611] on span "Reject" at bounding box center [1047, 607] width 23 height 12
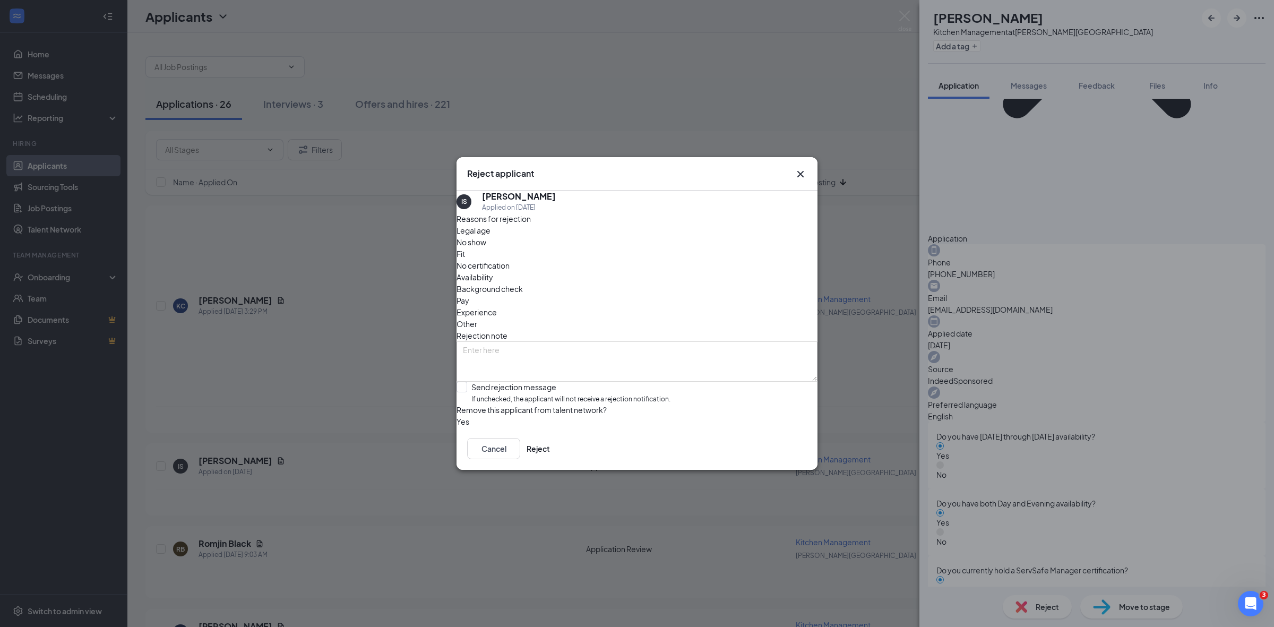
click at [475, 382] on input "Send rejection message If unchecked, the applicant will not receive a rejection…" at bounding box center [564, 393] width 214 height 23
checkbox input "true"
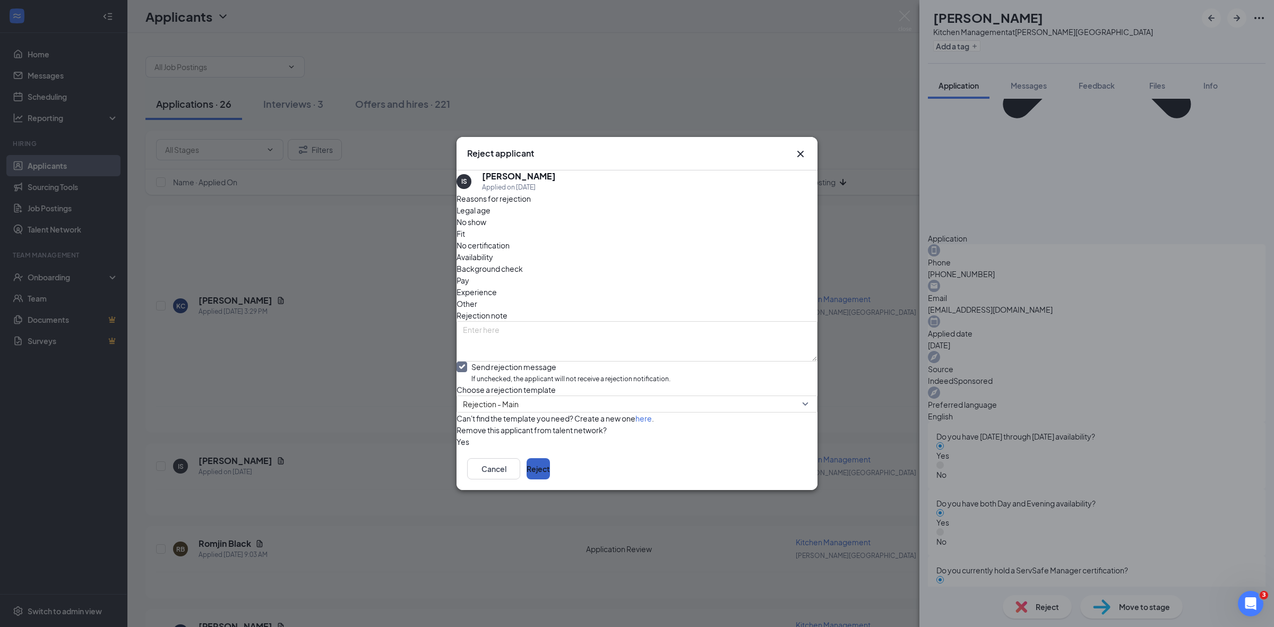
click at [550, 479] on button "Reject" at bounding box center [538, 468] width 23 height 21
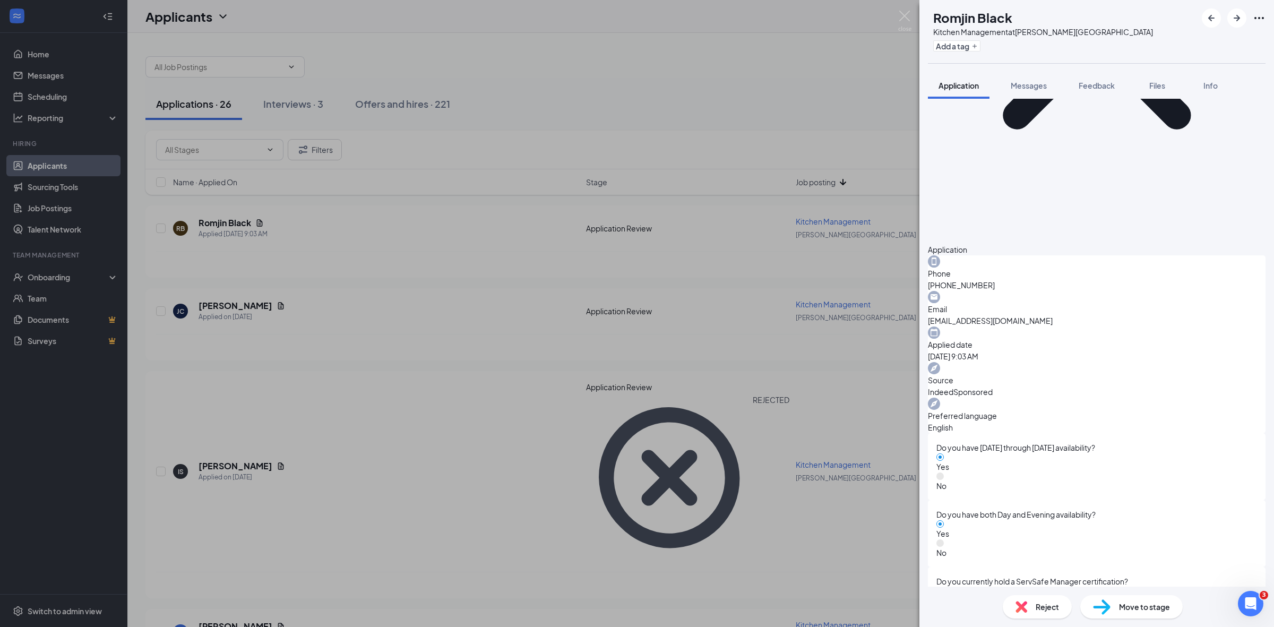
scroll to position [229, 0]
